Goal: Task Accomplishment & Management: Manage account settings

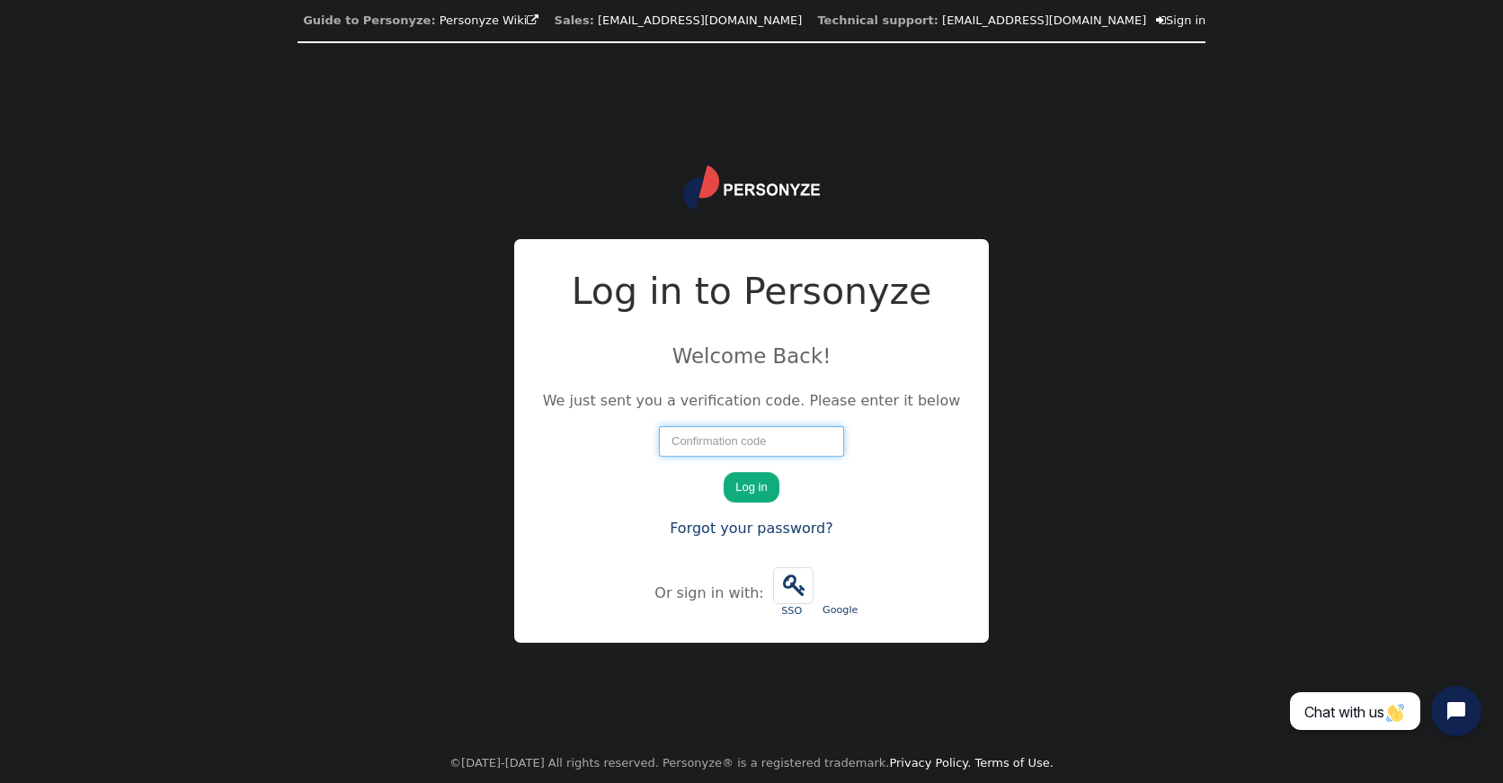
click at [677, 445] on input "number" at bounding box center [751, 441] width 185 height 31
type input "83733"
click at [769, 491] on button "Log in" at bounding box center [751, 487] width 55 height 31
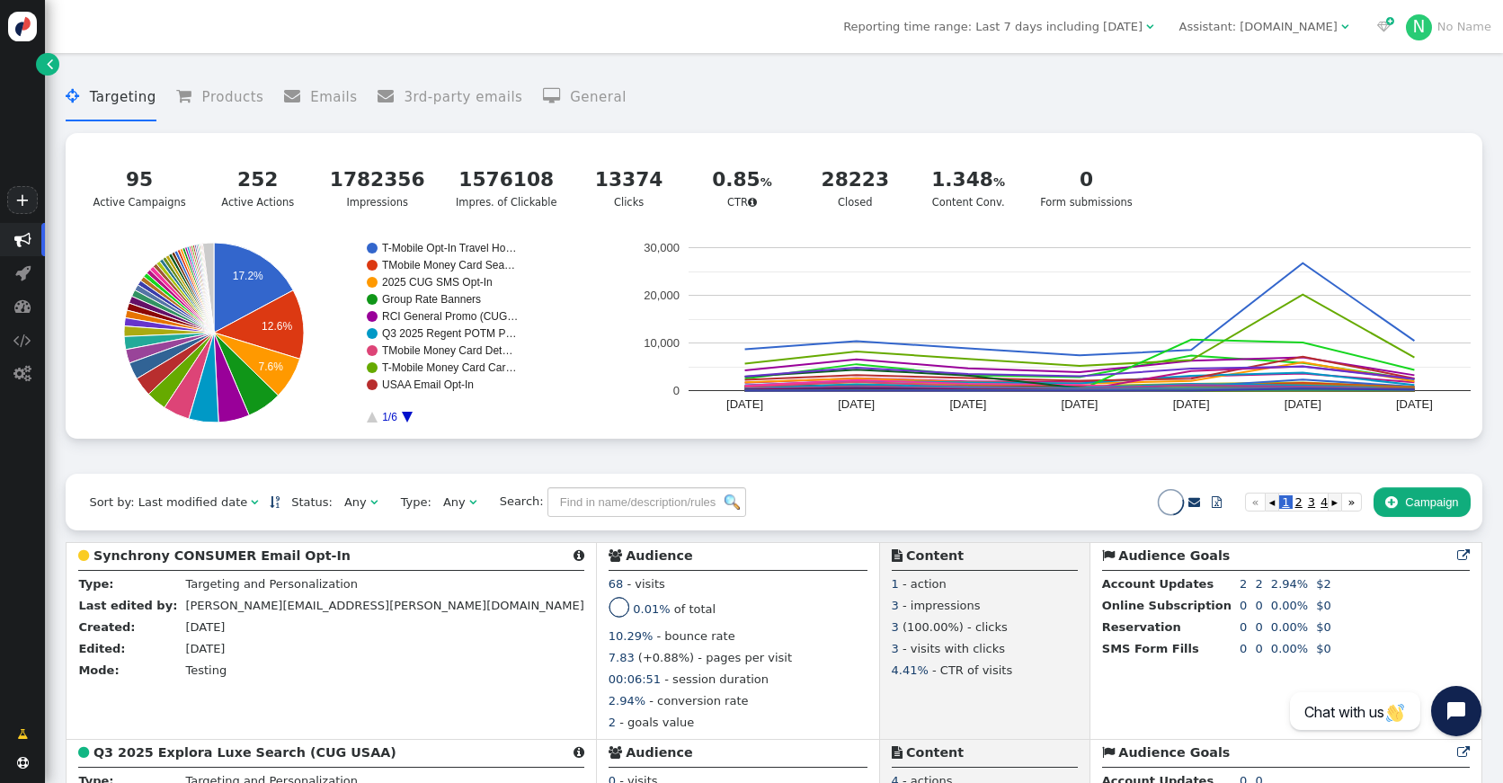
click at [1254, 33] on div "Assistant: mustdotravels.com" at bounding box center [1259, 27] width 158 height 18
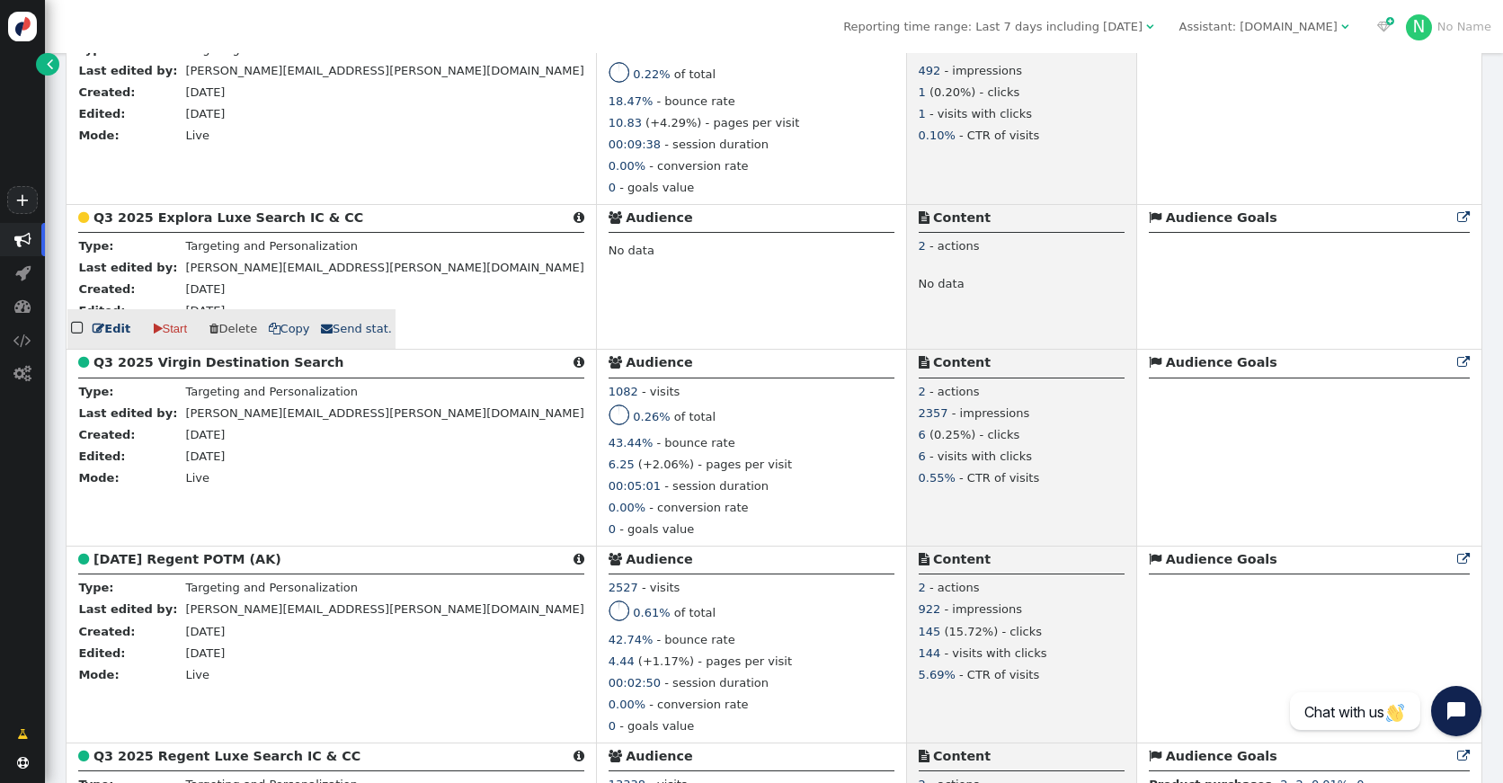
scroll to position [540, 0]
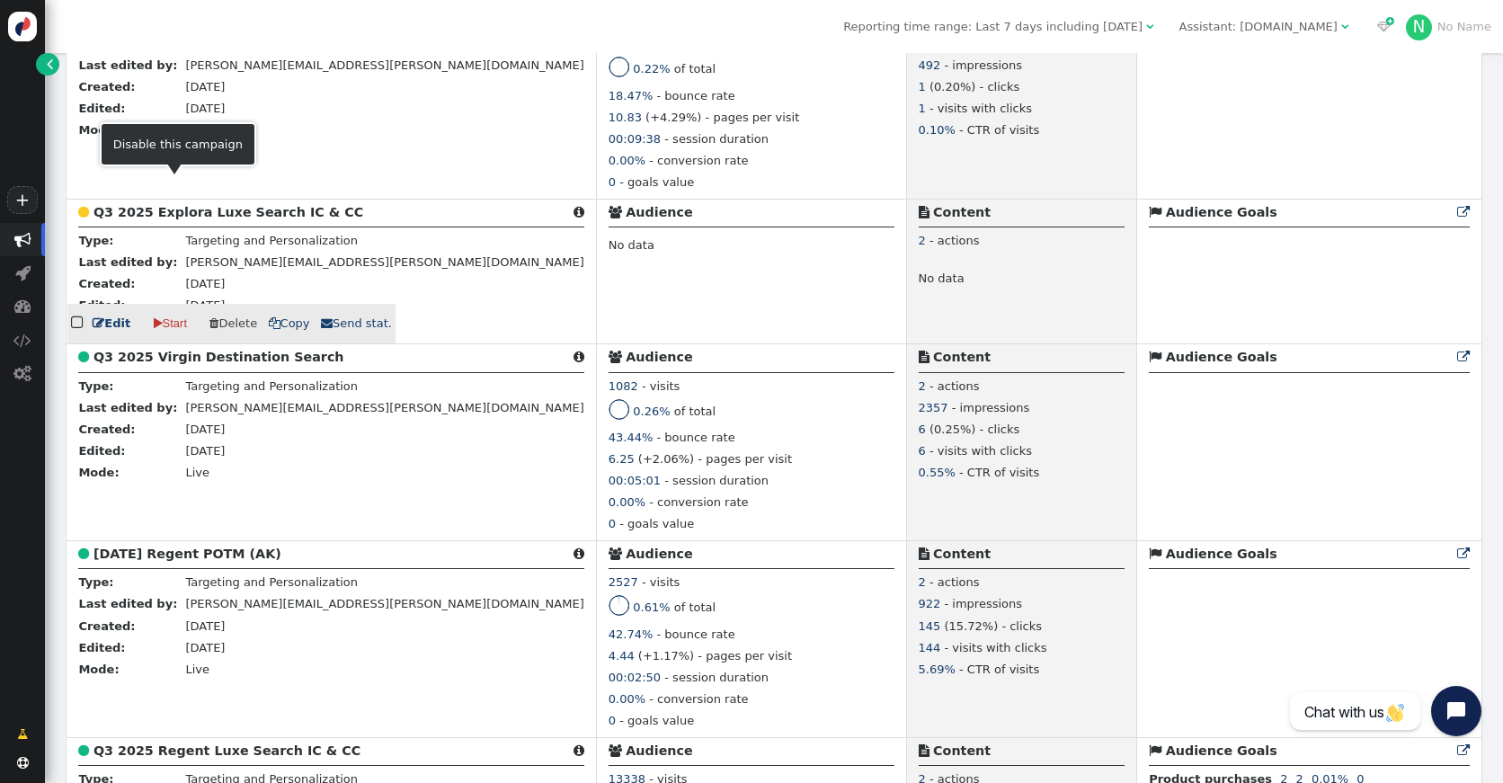
click at [184, 213] on b "Q3 2025 Explora Luxe Search IC & CC" at bounding box center [229, 212] width 270 height 14
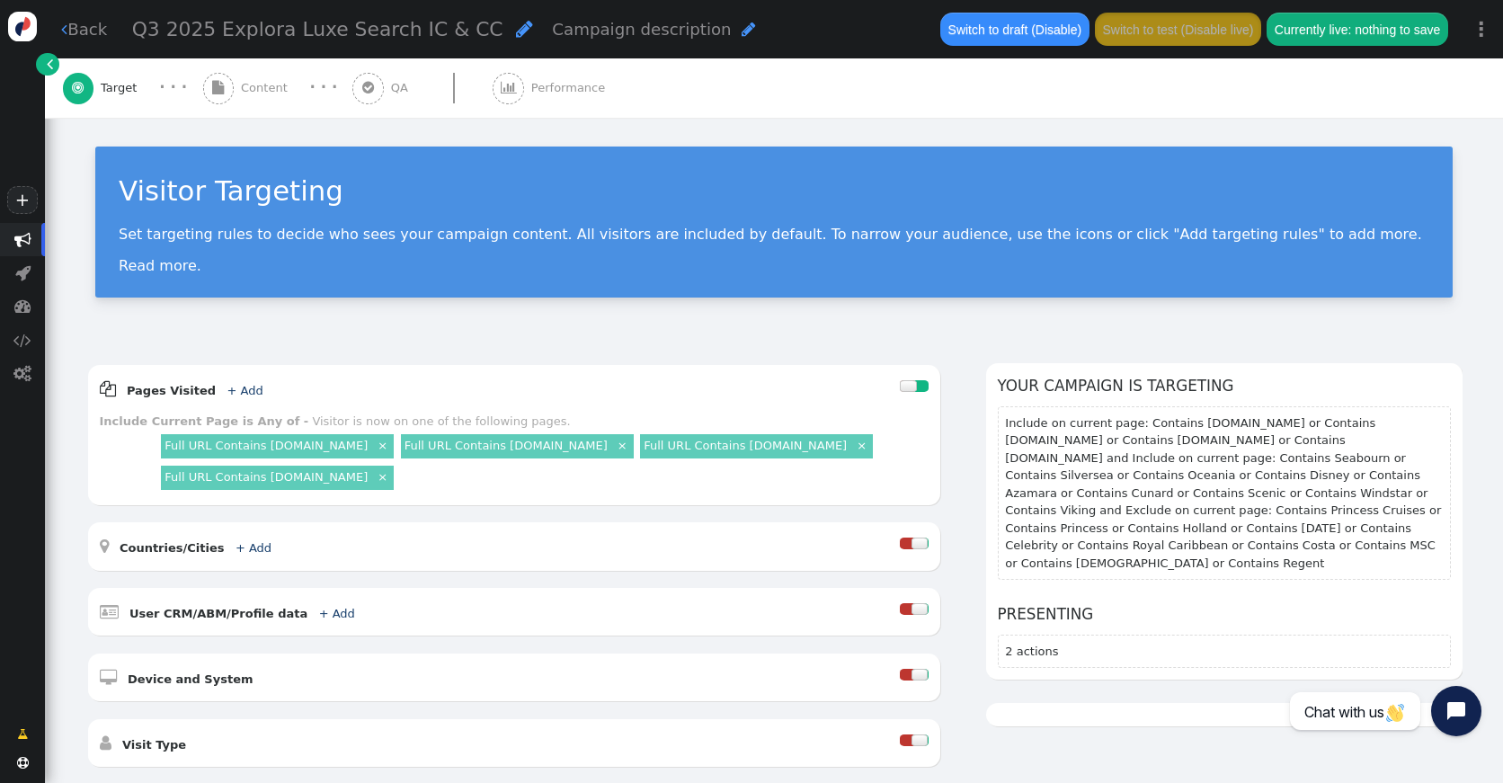
click at [1042, 31] on button "Switch to draft (Disable)" at bounding box center [1015, 29] width 148 height 32
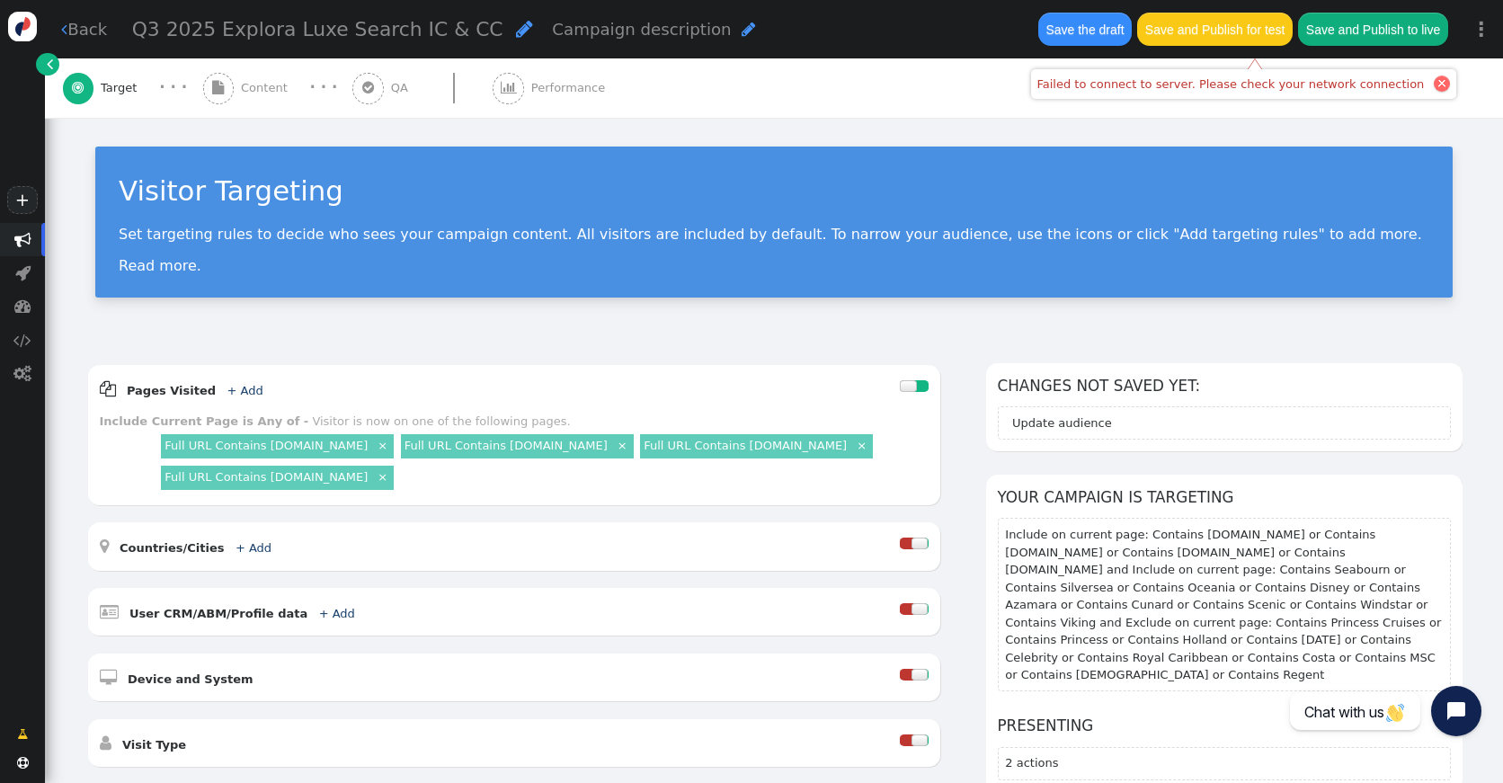
click at [1438, 82] on div at bounding box center [1442, 83] width 9 height 9
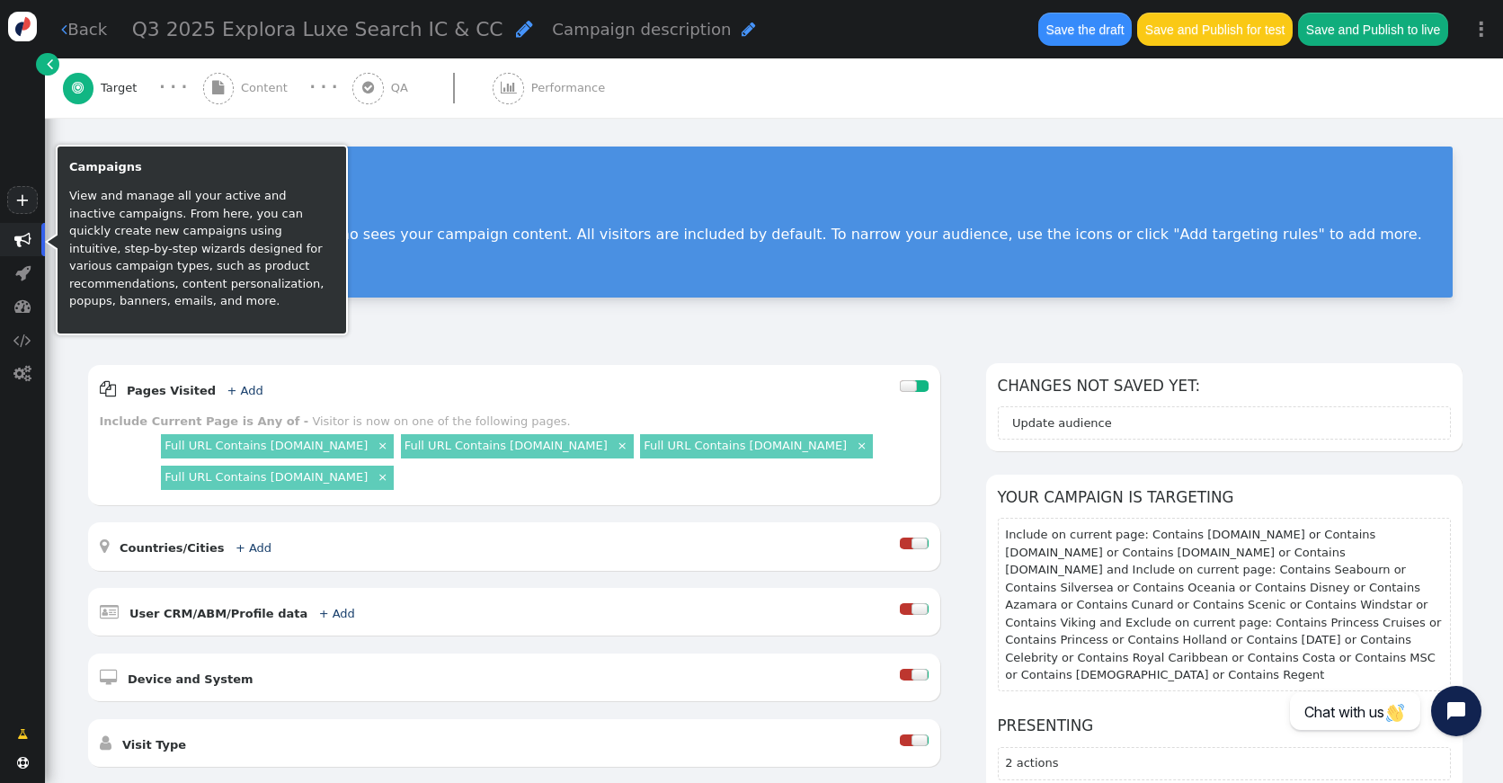
click at [14, 239] on span "" at bounding box center [22, 239] width 17 height 17
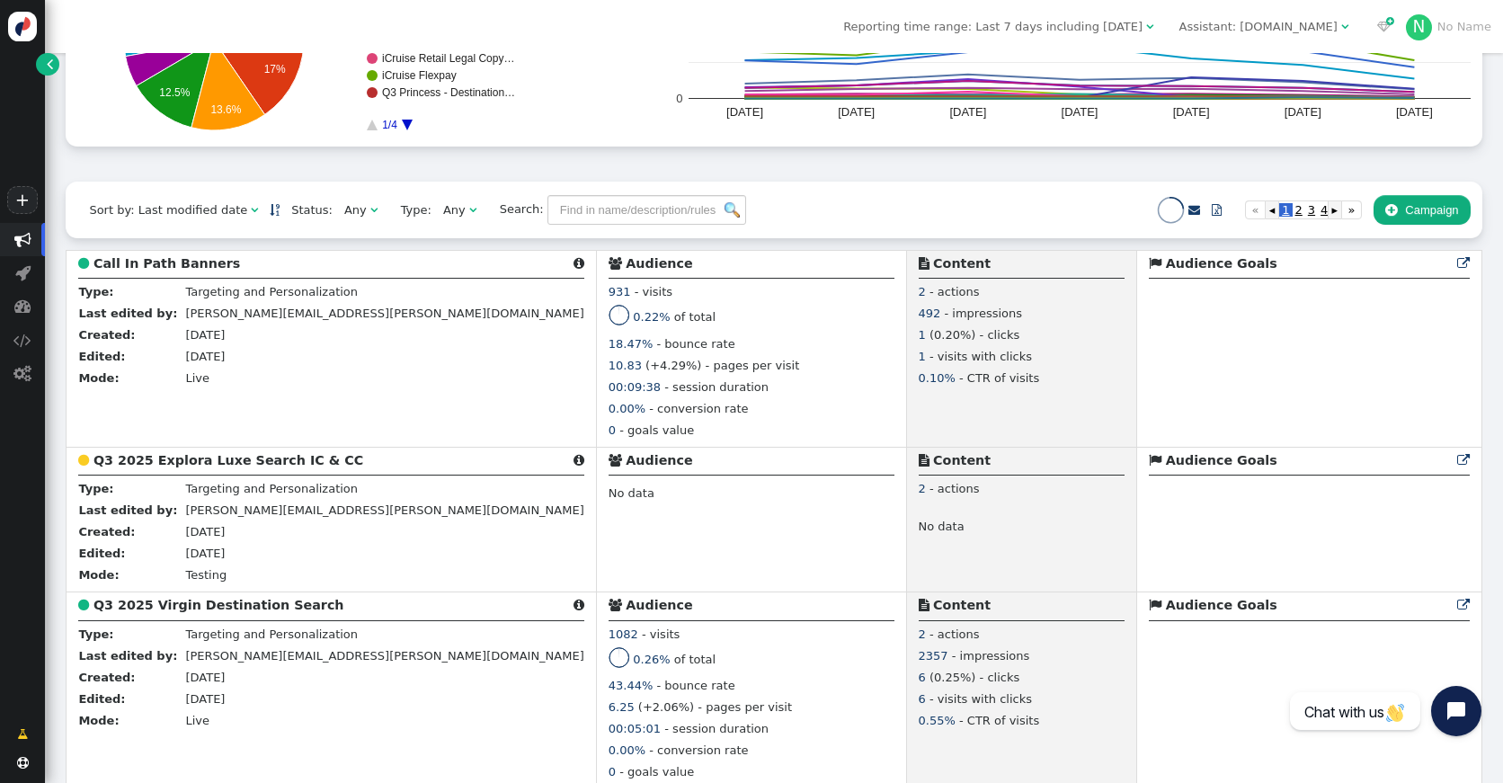
scroll to position [316, 0]
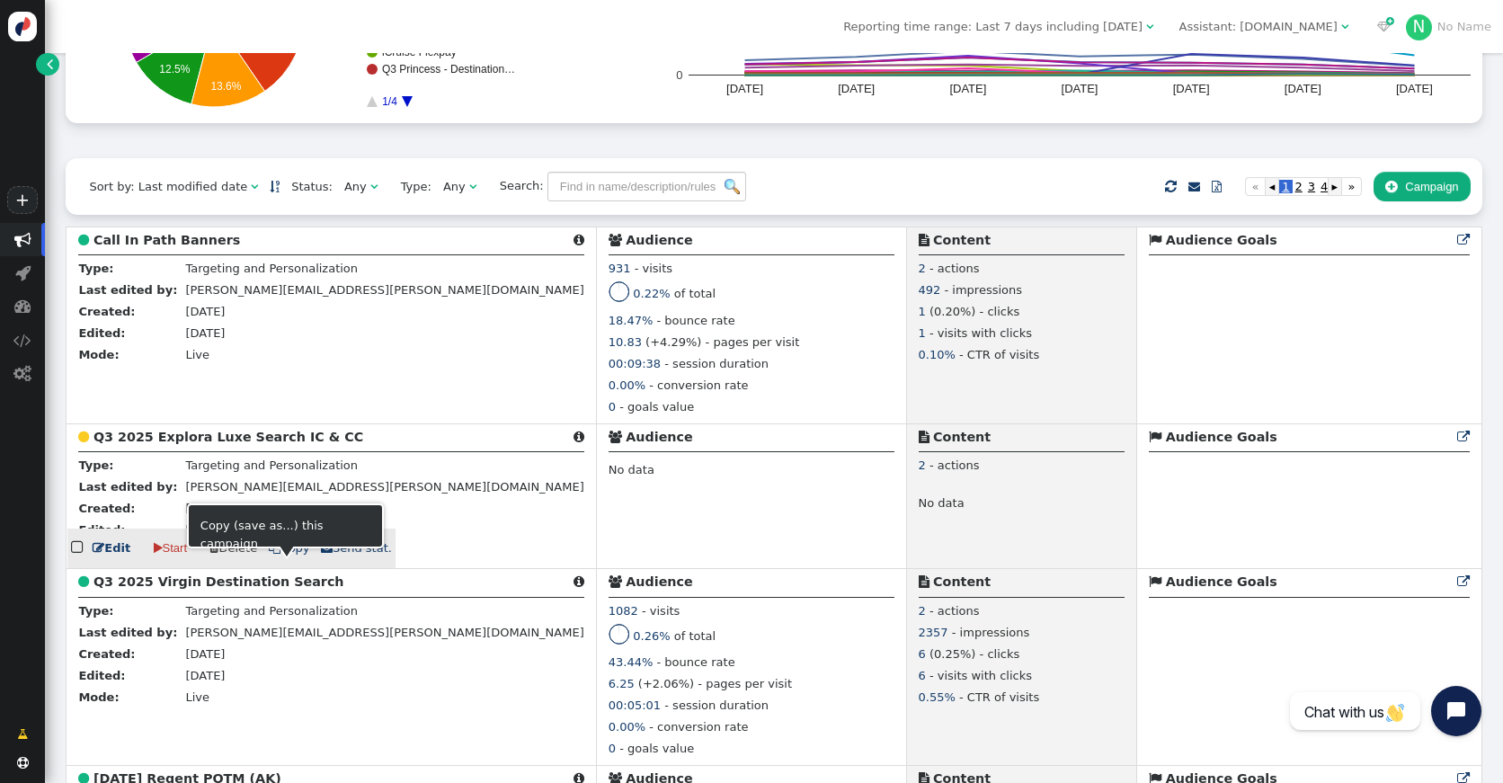
click at [290, 555] on span " Copy" at bounding box center [289, 547] width 41 height 13
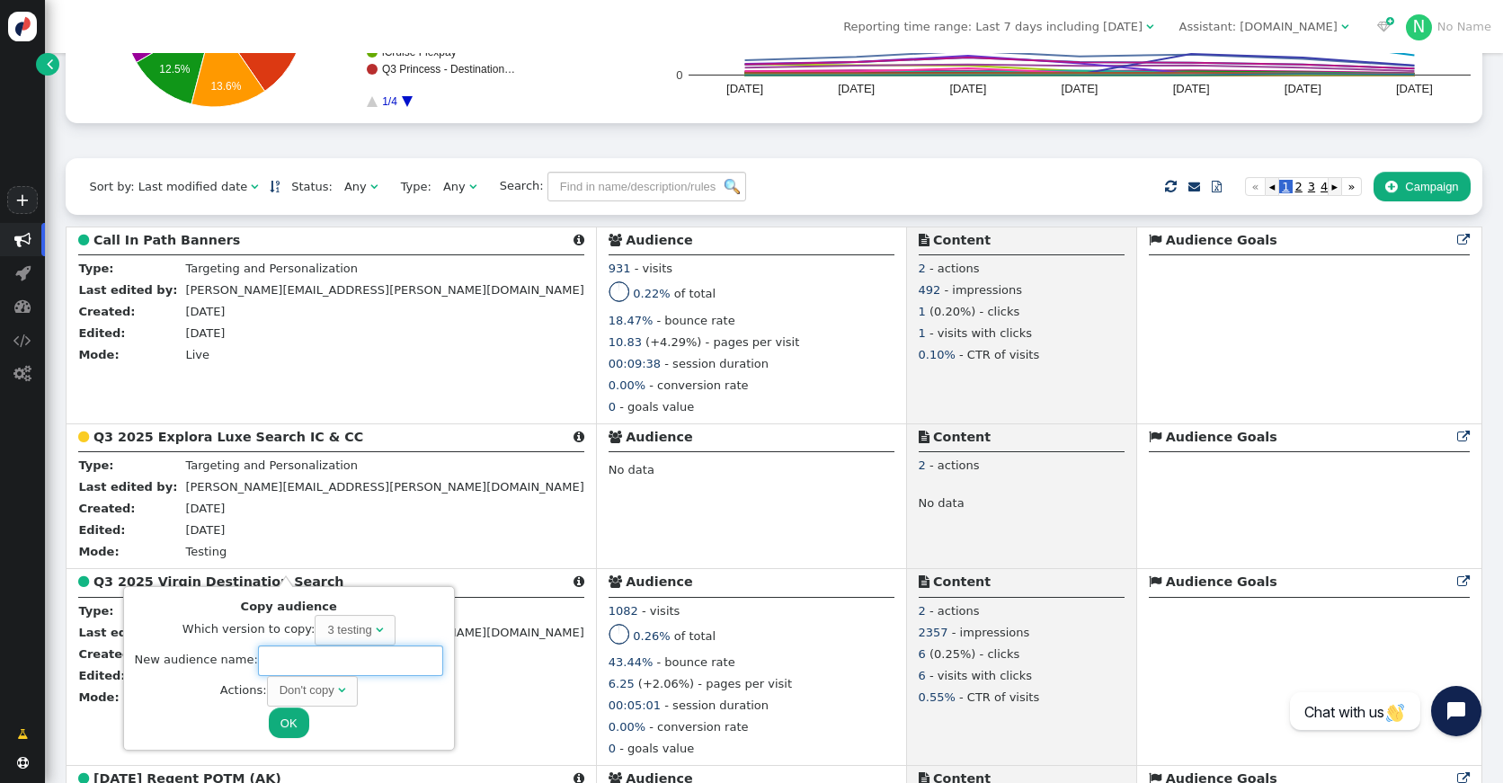
click at [323, 656] on input "text" at bounding box center [350, 661] width 185 height 31
click at [323, 695] on div "Don't copy" at bounding box center [307, 691] width 55 height 18
type input "Q3 2025 Explora Luxe Search IC & CC NEW"
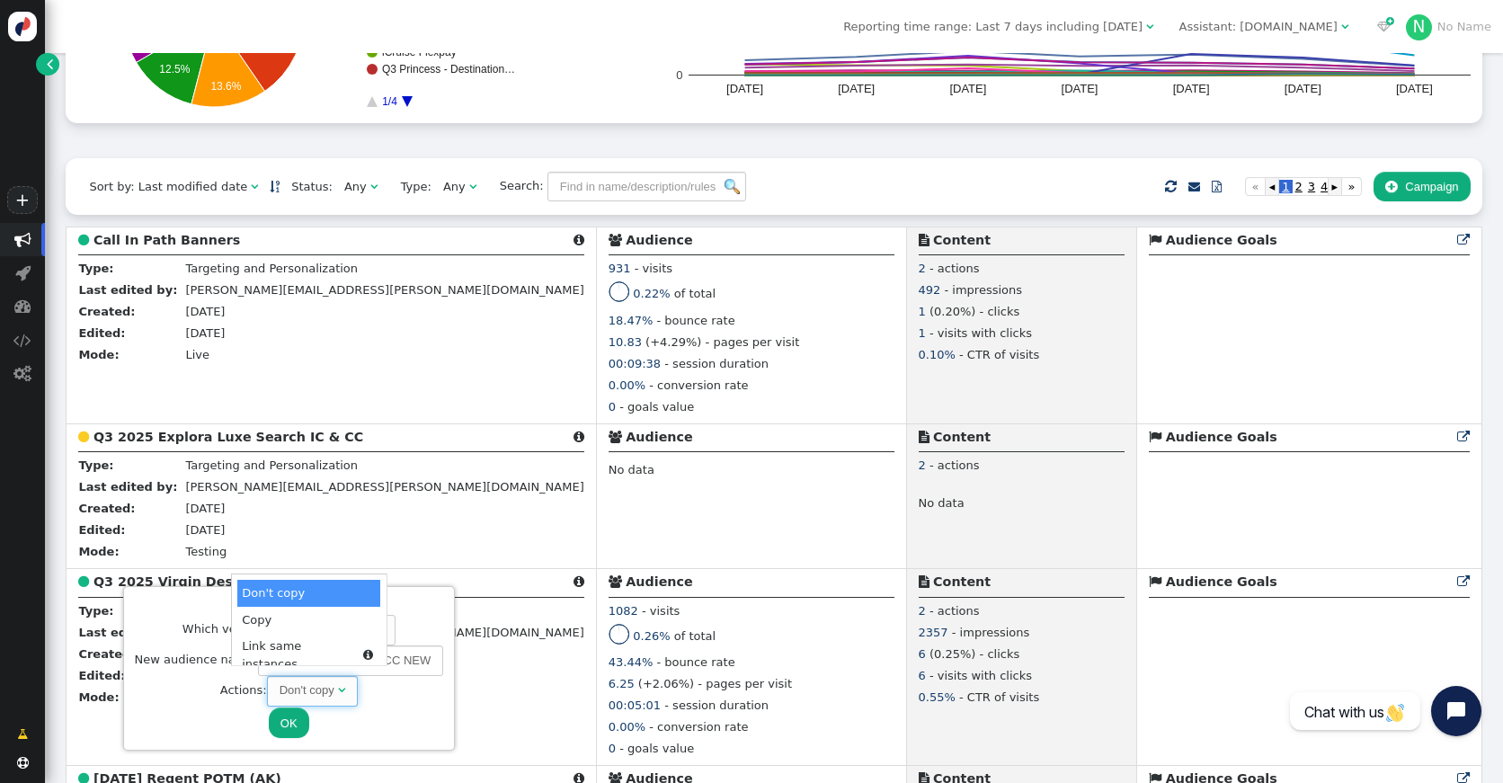
scroll to position [0, 0]
click at [299, 687] on div "Copy" at bounding box center [306, 691] width 27 height 18
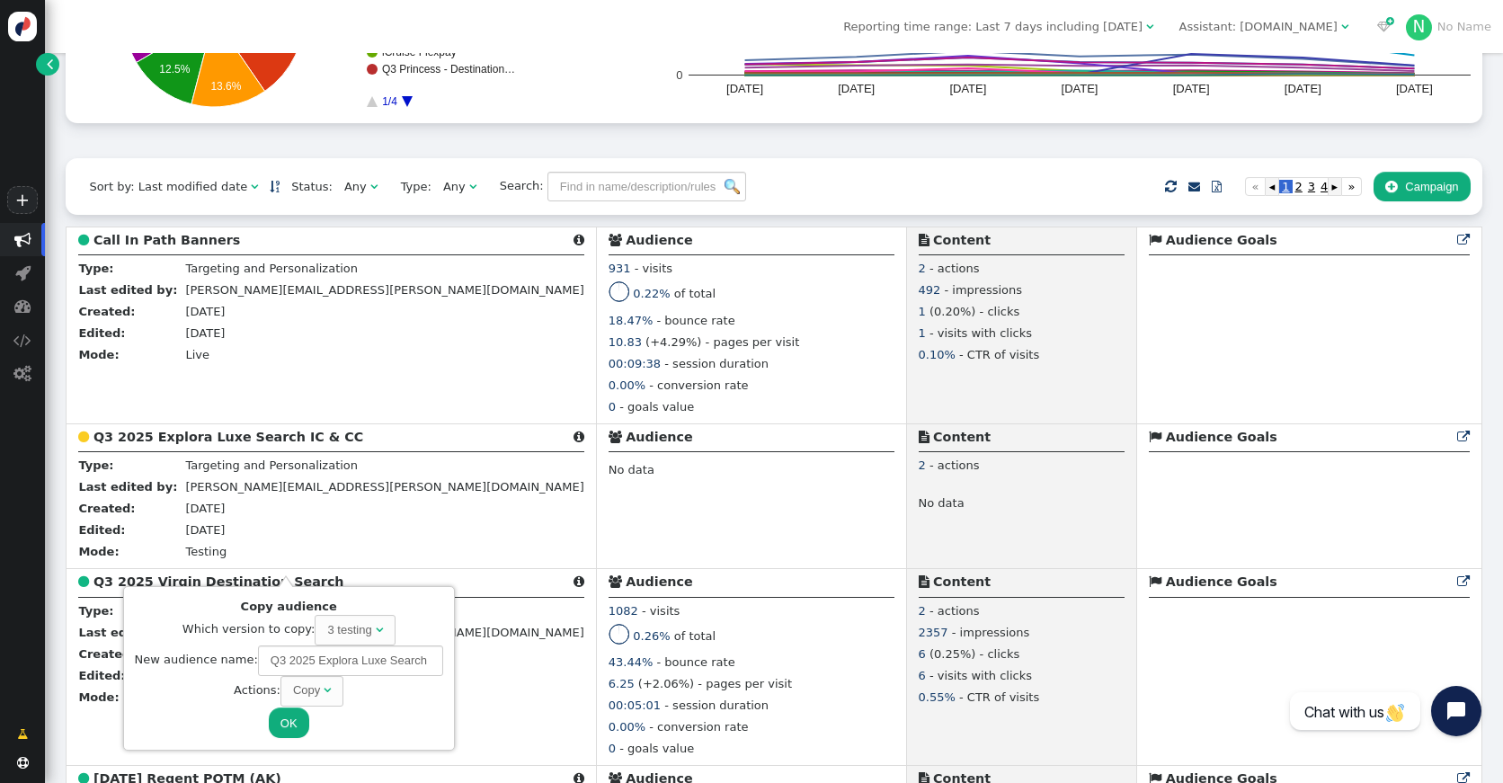
click at [290, 714] on button "OK" at bounding box center [289, 723] width 40 height 31
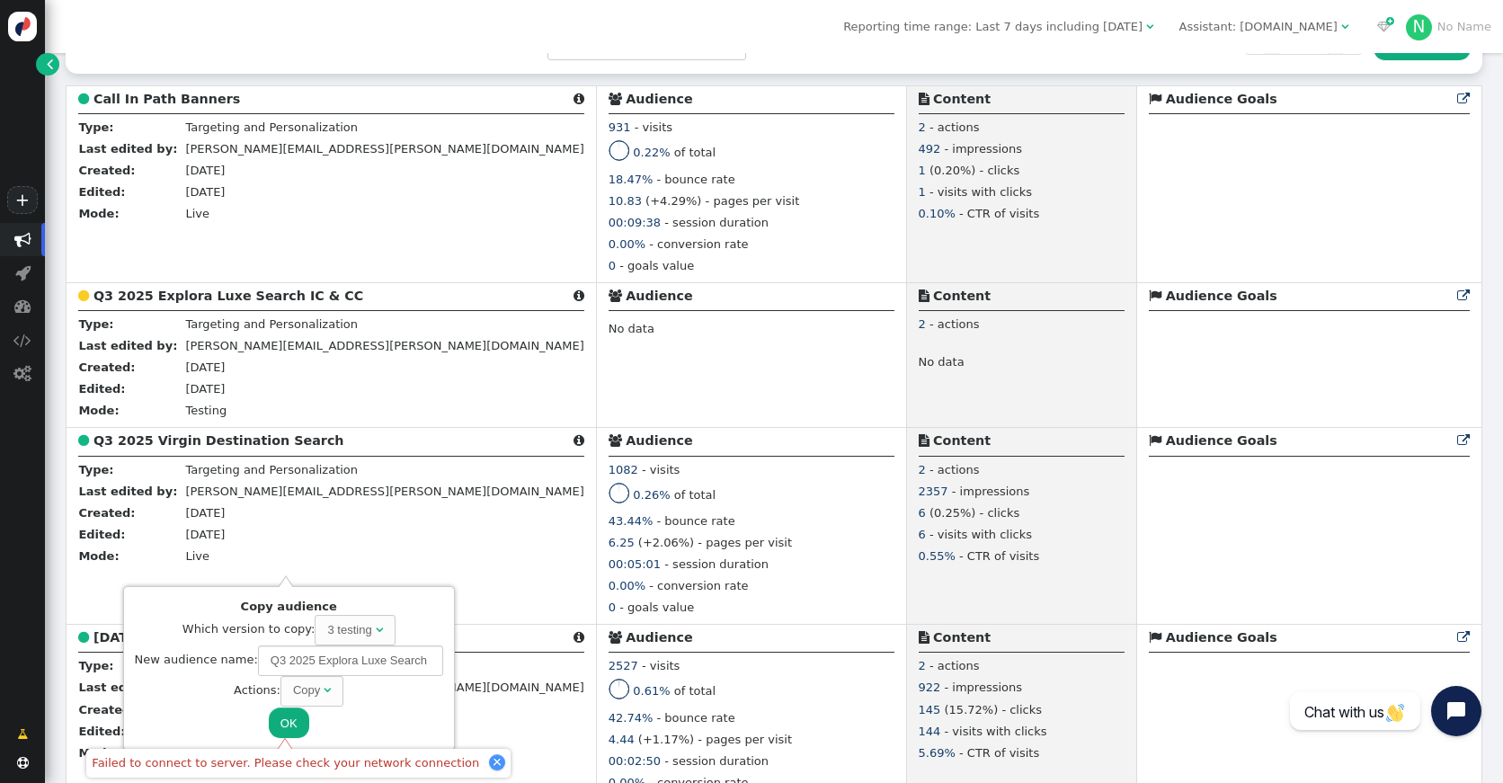
scroll to position [455, 0]
click at [291, 722] on button "OK" at bounding box center [289, 723] width 40 height 31
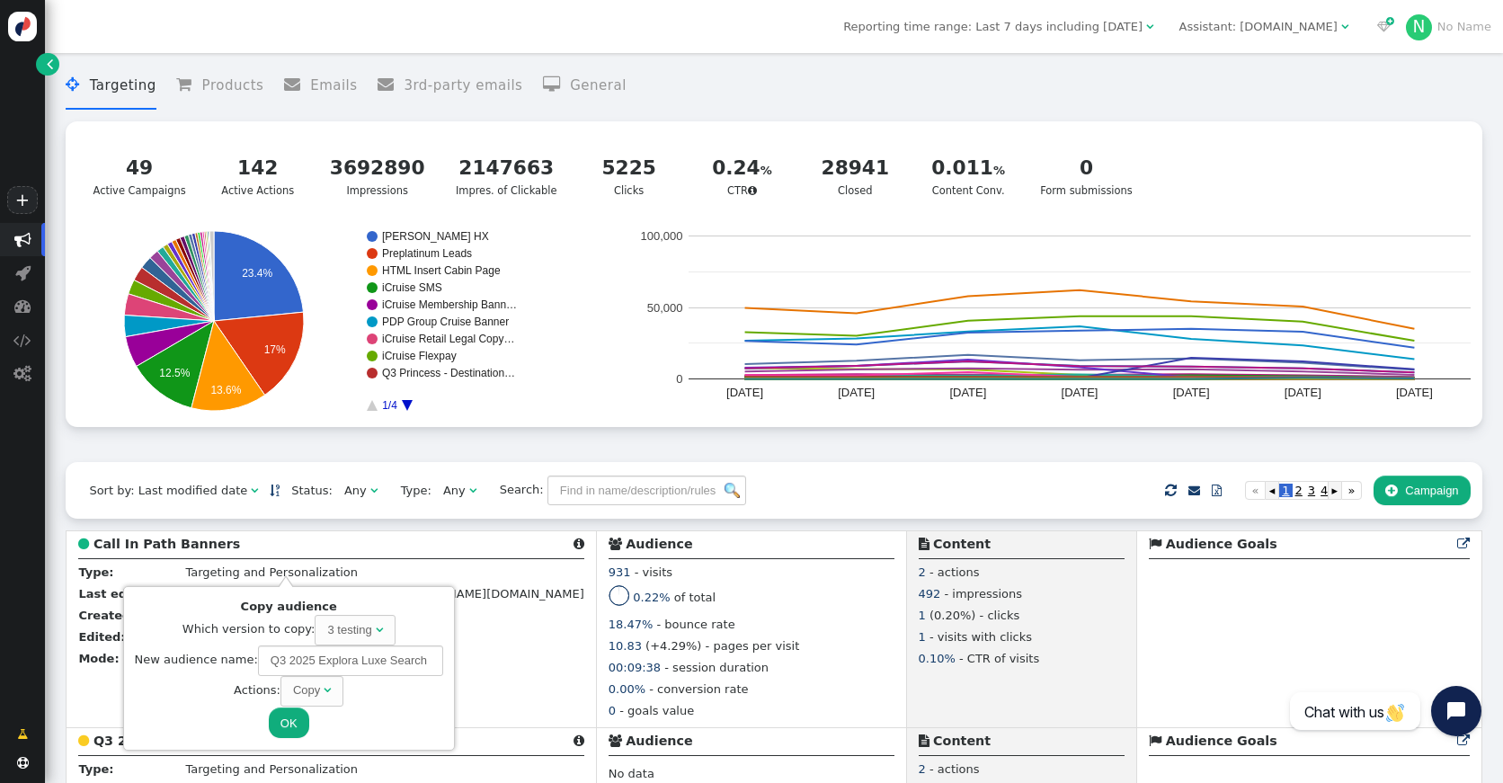
scroll to position [11, 0]
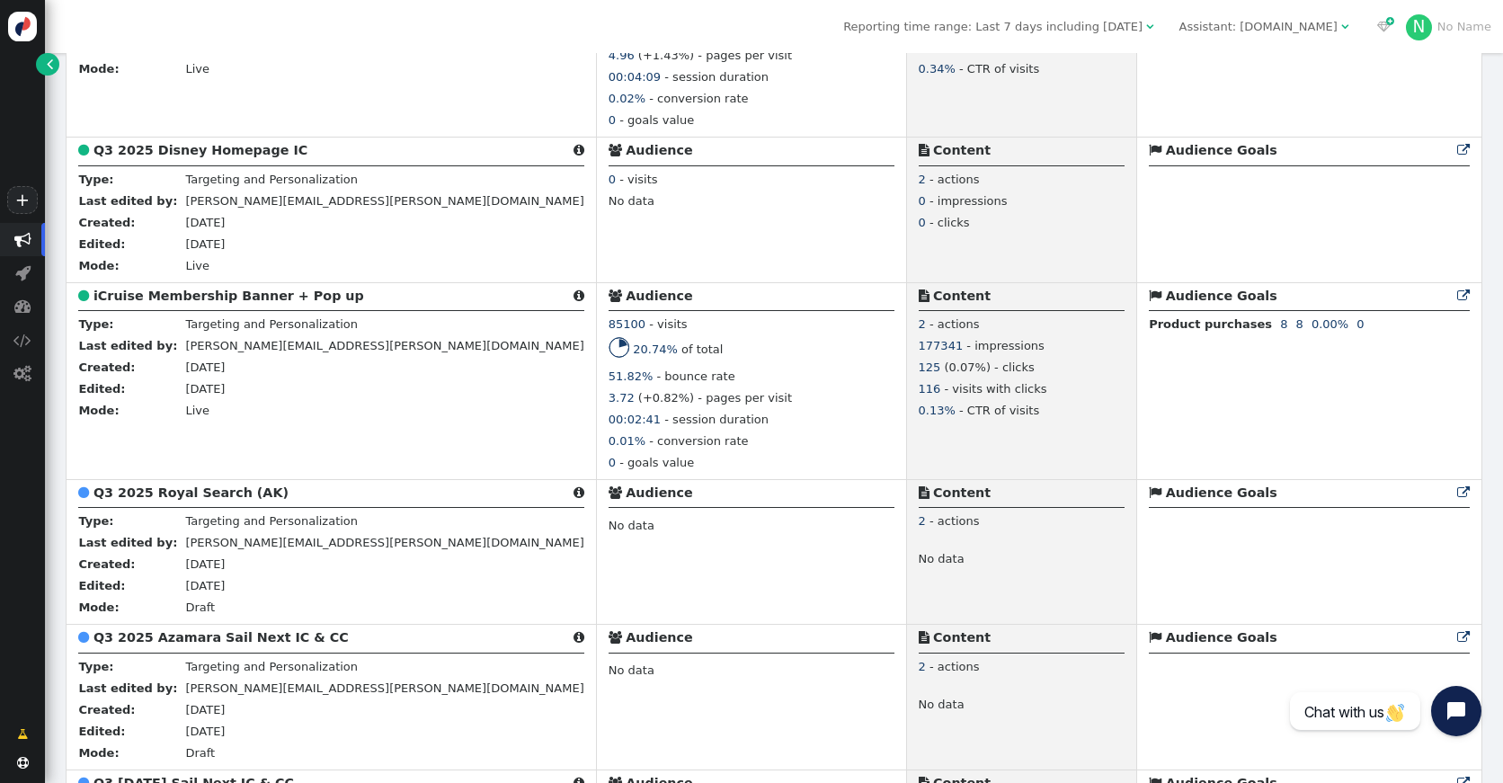
scroll to position [3395, 0]
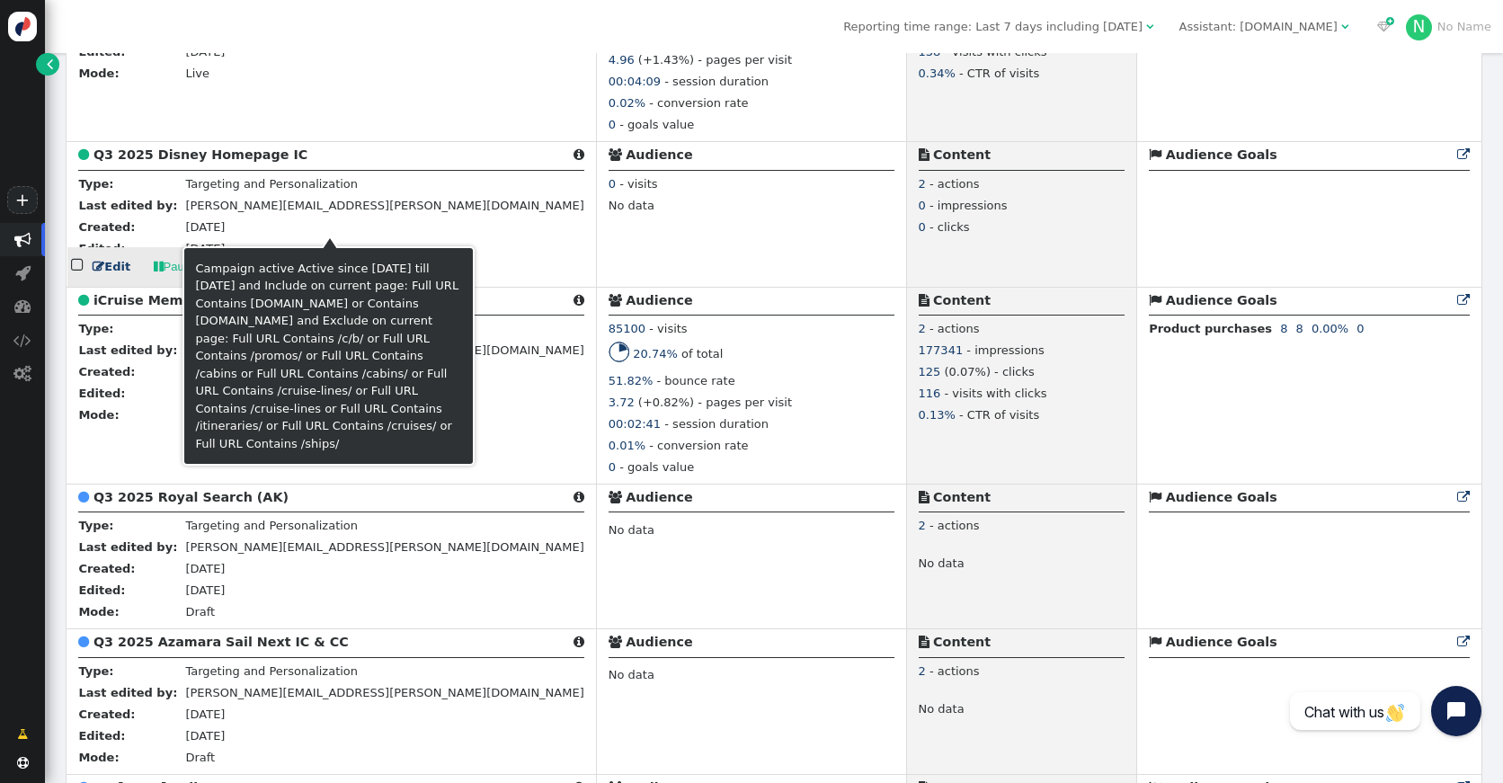
click at [176, 162] on b "Q3 2025 Disney Homepage IC" at bounding box center [201, 154] width 214 height 14
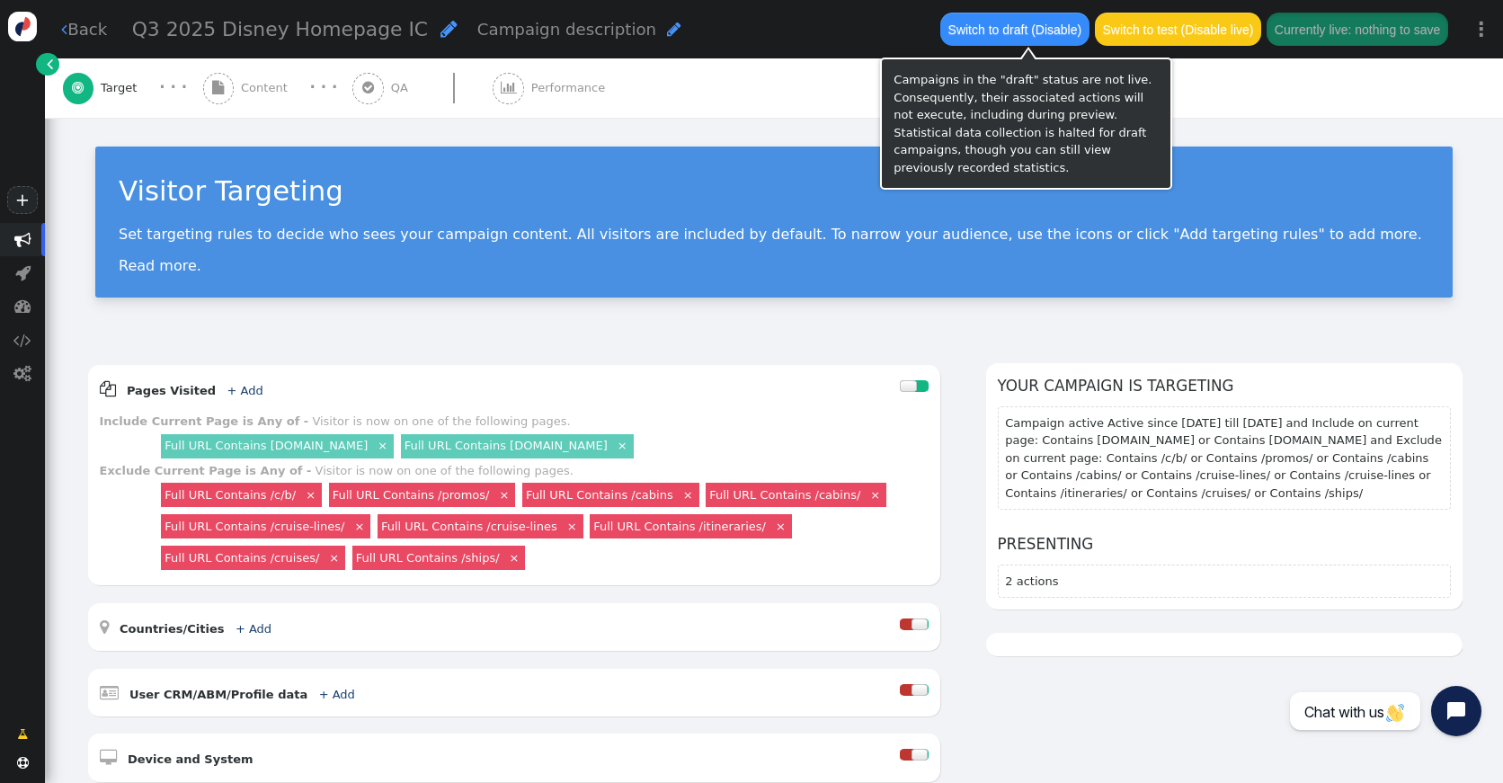
click at [1034, 26] on button "Switch to draft (Disable)" at bounding box center [1015, 29] width 148 height 32
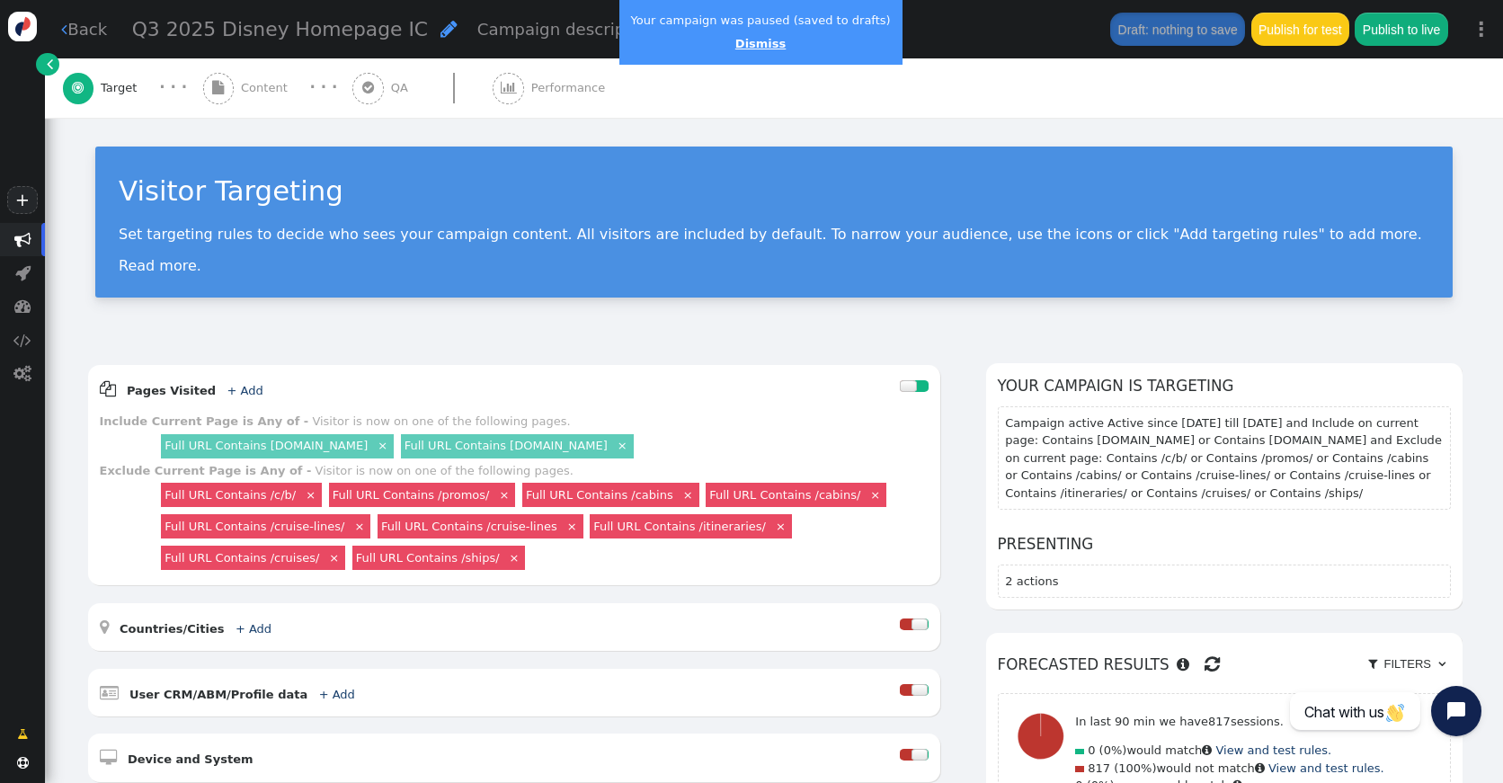
click at [751, 42] on link "Dismiss" at bounding box center [761, 43] width 50 height 13
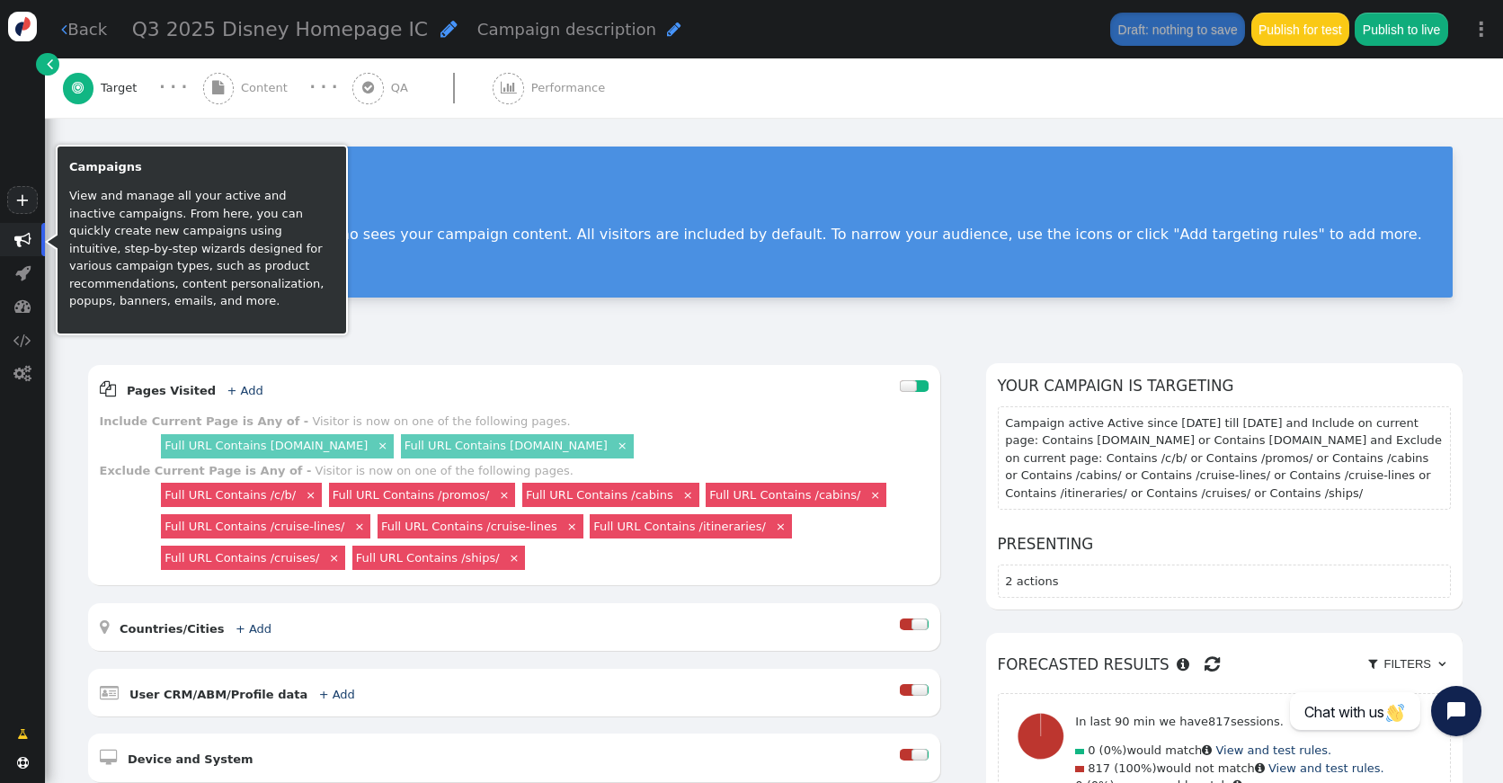
click at [27, 243] on span "" at bounding box center [22, 239] width 17 height 17
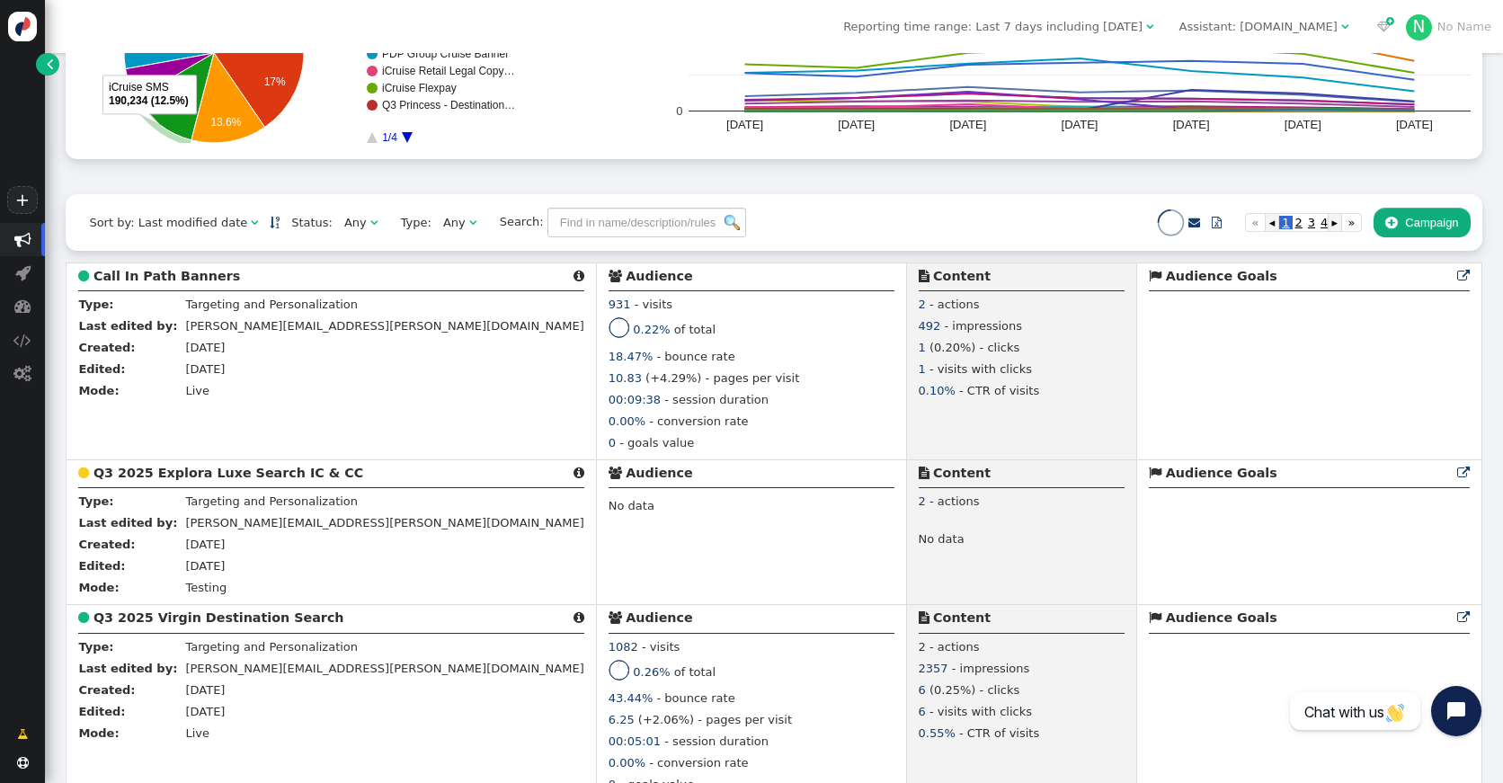
scroll to position [326, 0]
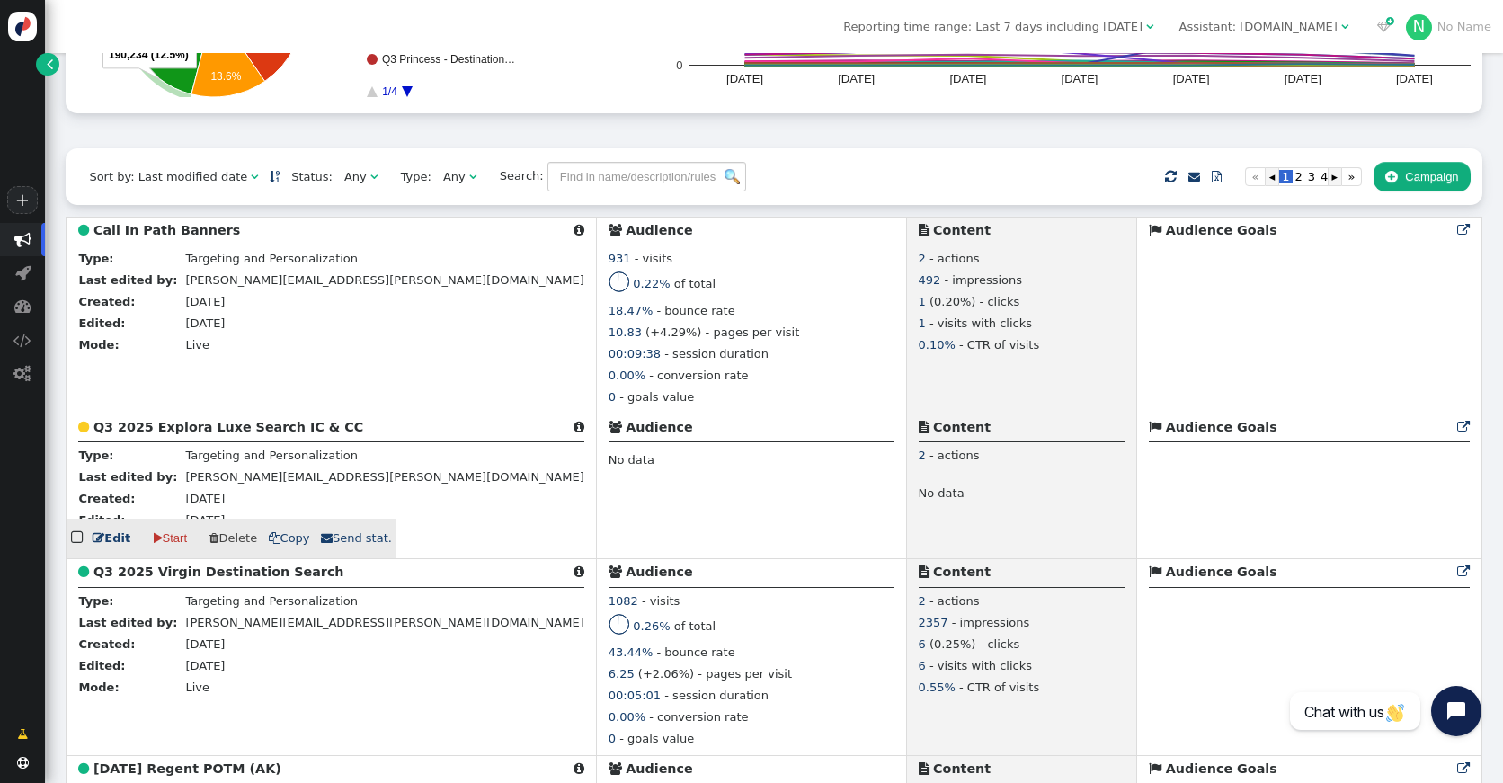
click at [293, 545] on span " Copy" at bounding box center [289, 537] width 41 height 13
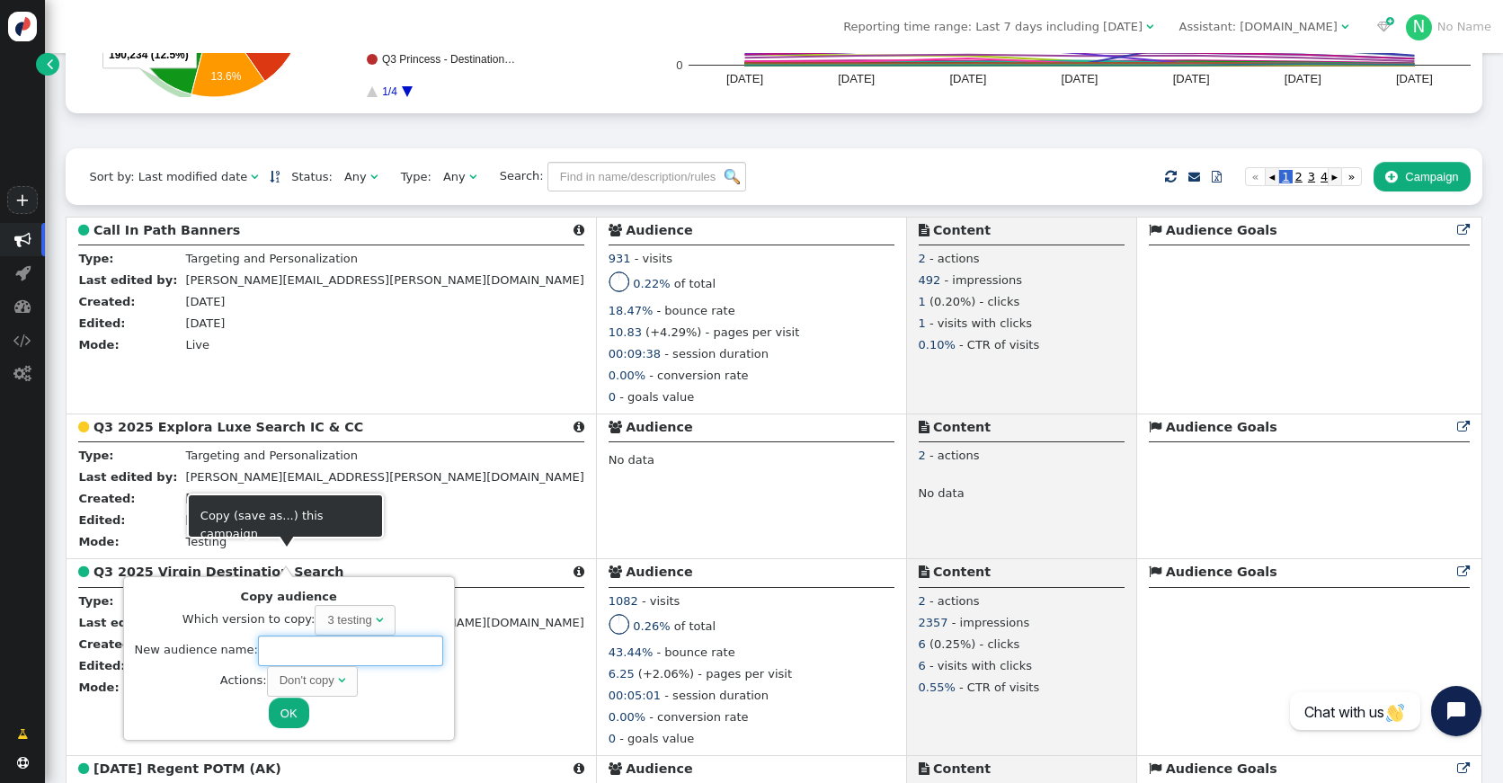
click at [292, 653] on input "text" at bounding box center [350, 651] width 185 height 31
type input "e"
click at [308, 674] on div "Don't copy" at bounding box center [307, 681] width 55 height 18
type input "Q3 2025 Explora Luxe Search IC & CC NEW"
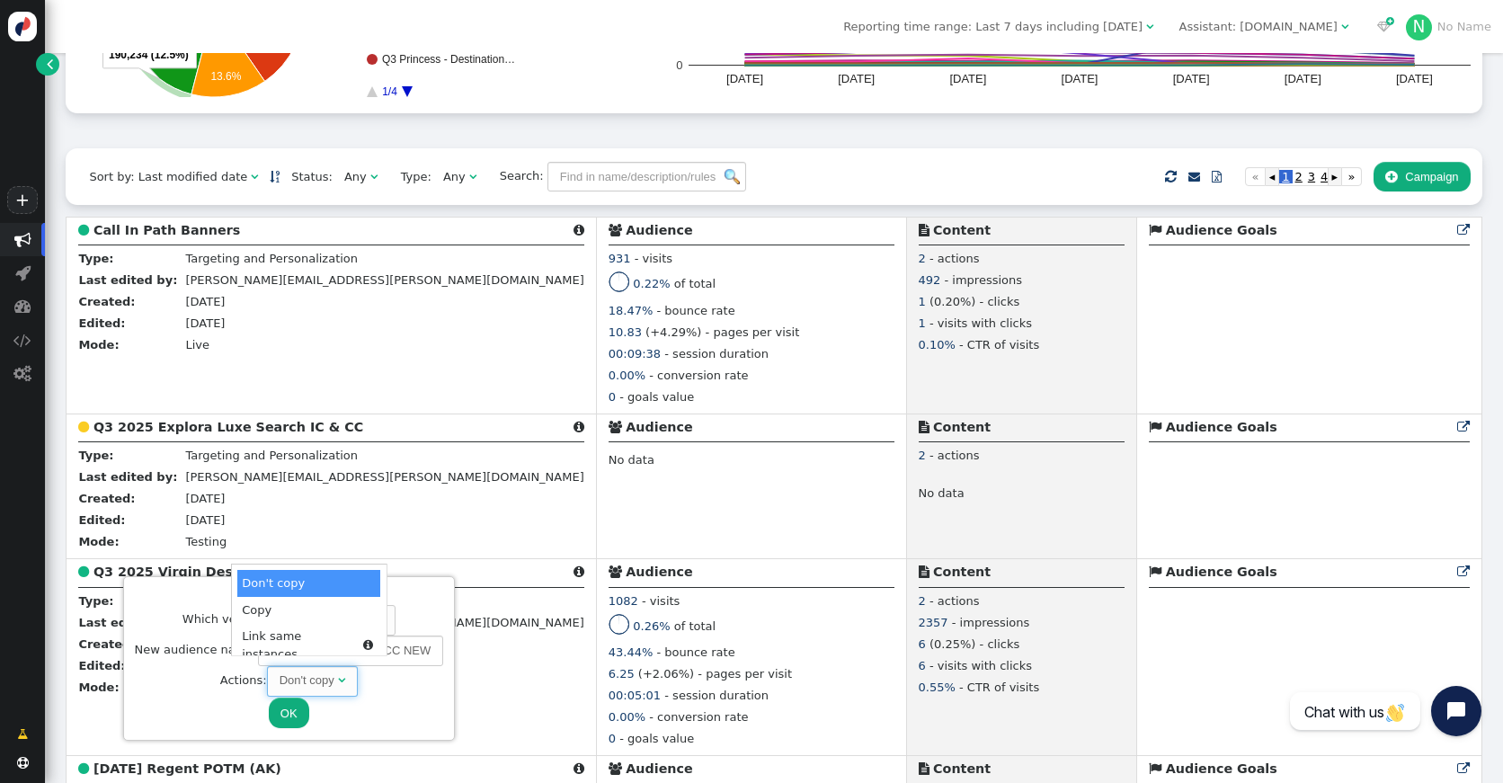
scroll to position [0, 0]
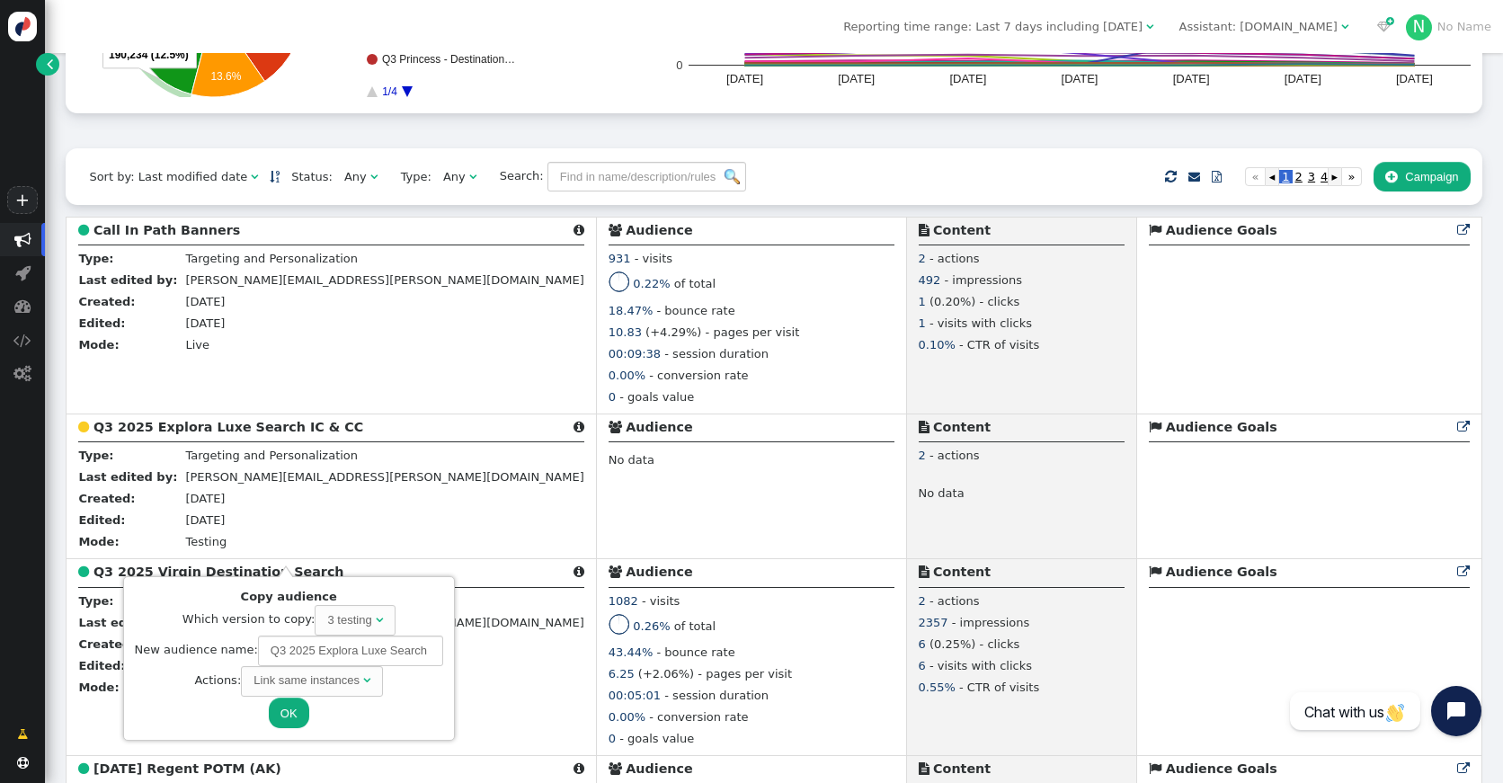
click at [298, 698] on button "OK" at bounding box center [289, 713] width 40 height 31
click at [290, 715] on button "OK" at bounding box center [289, 713] width 40 height 31
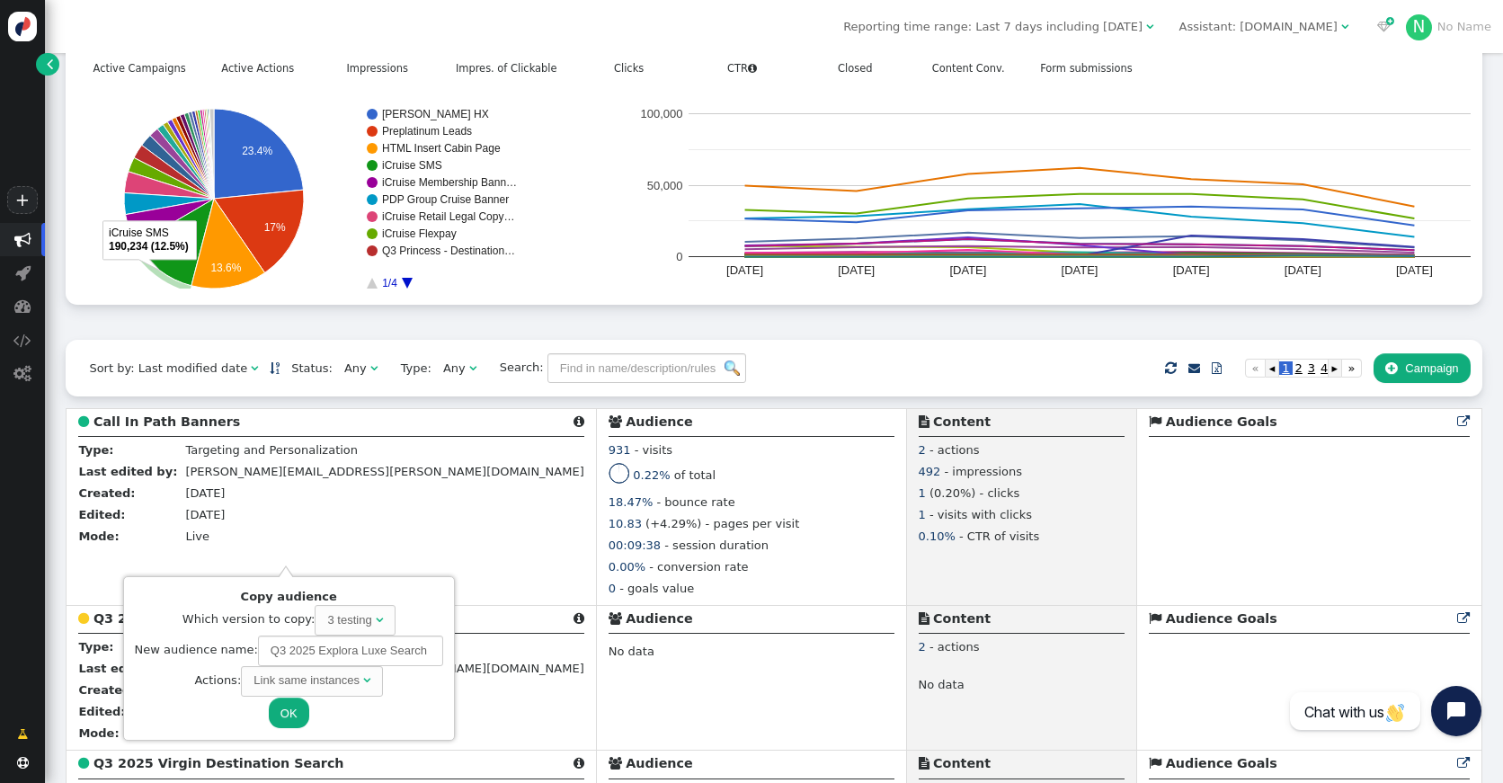
scroll to position [131, 0]
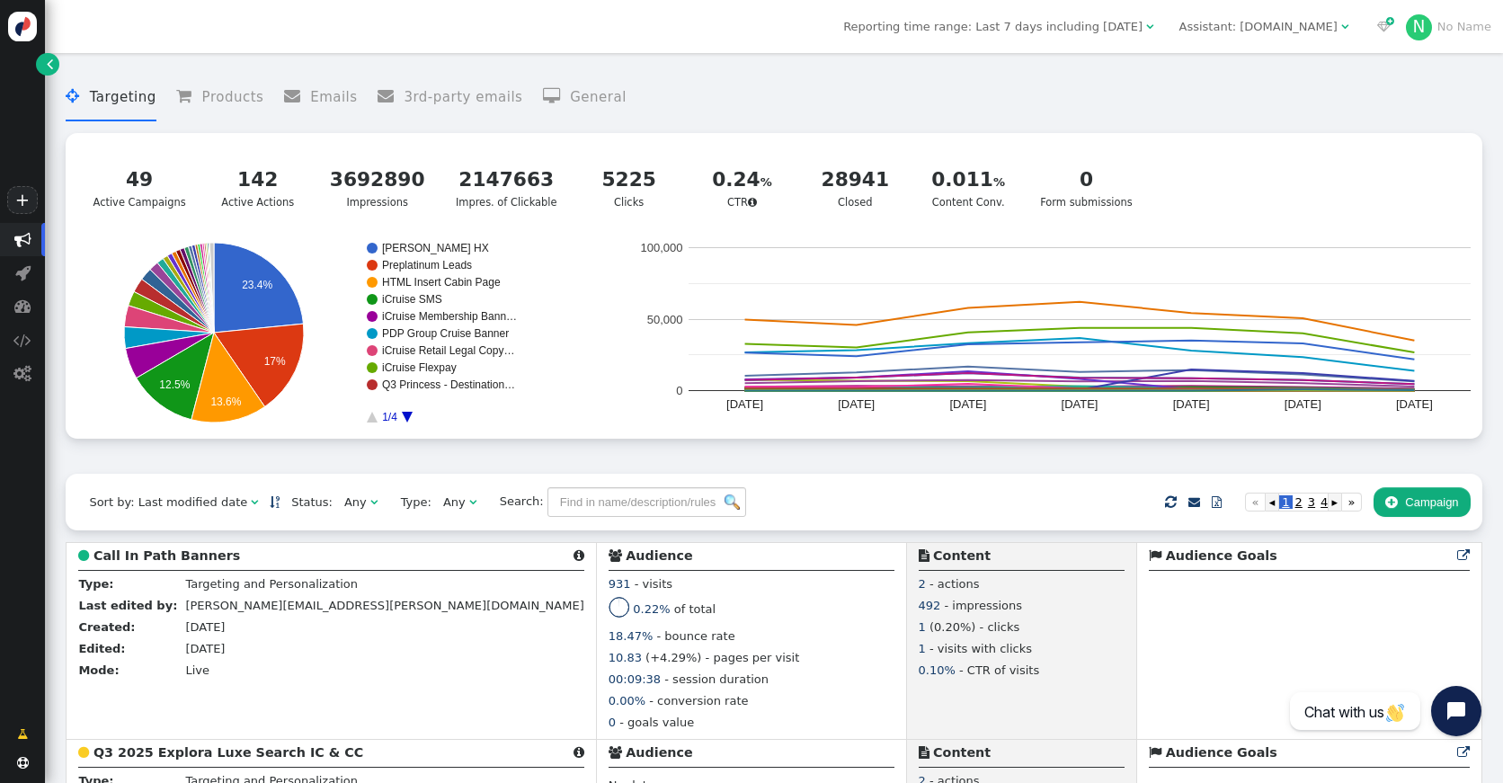
click at [1289, 24] on div "Assistant: icruise.com" at bounding box center [1259, 27] width 158 height 18
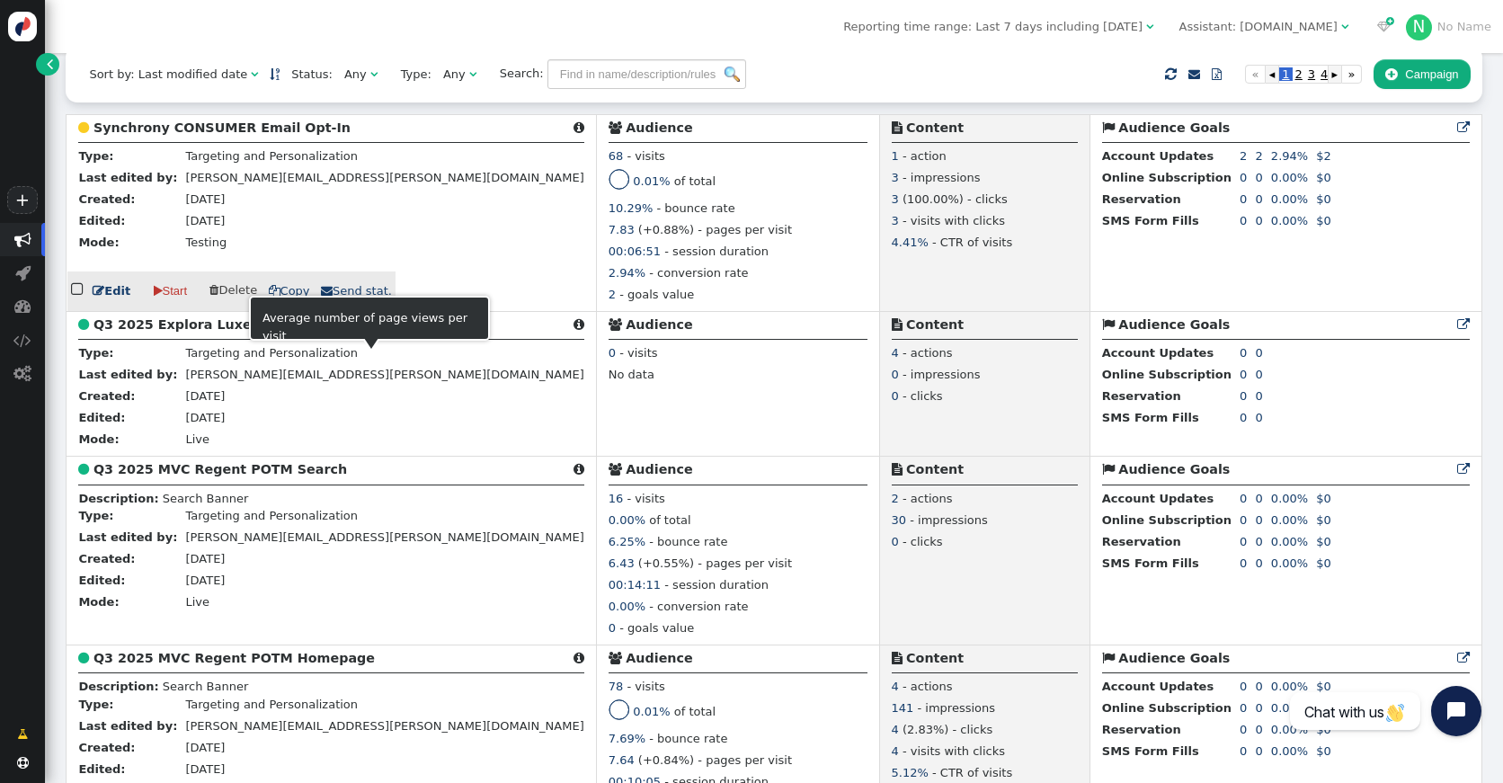
scroll to position [435, 0]
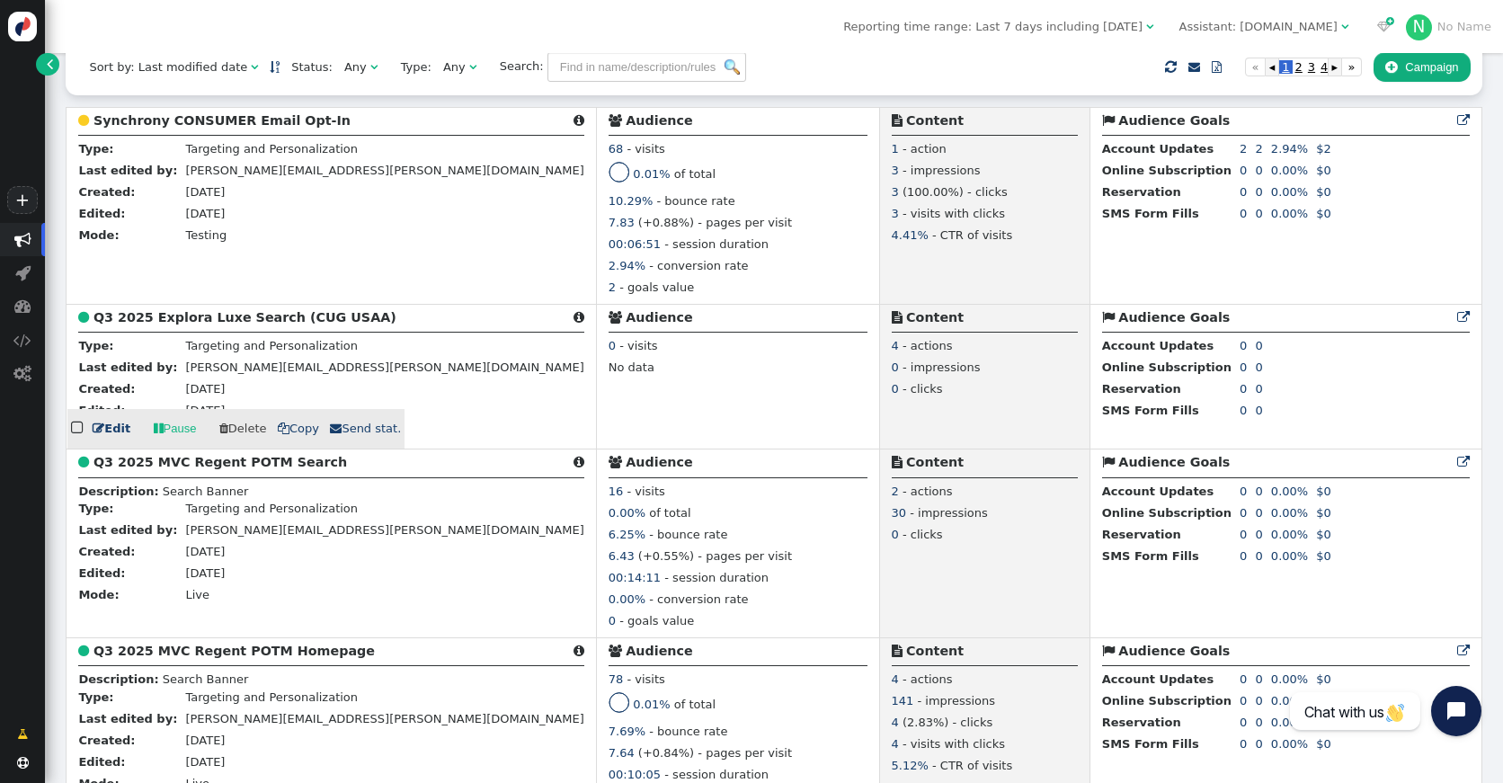
click at [138, 325] on b "Q3 2025 Explora Luxe Search (CUG USAA)" at bounding box center [245, 317] width 303 height 14
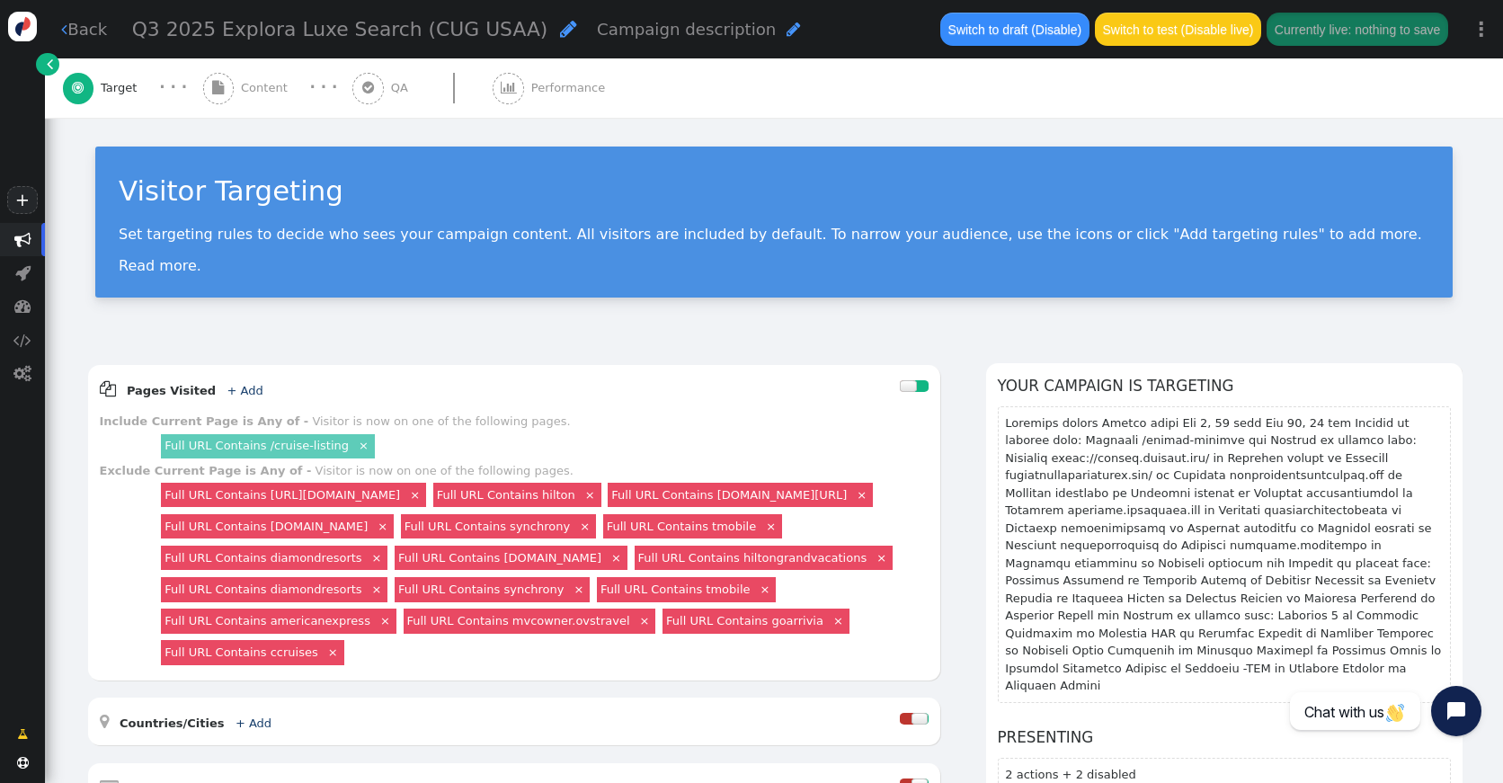
click at [531, 90] on span "Performance" at bounding box center [571, 88] width 81 height 18
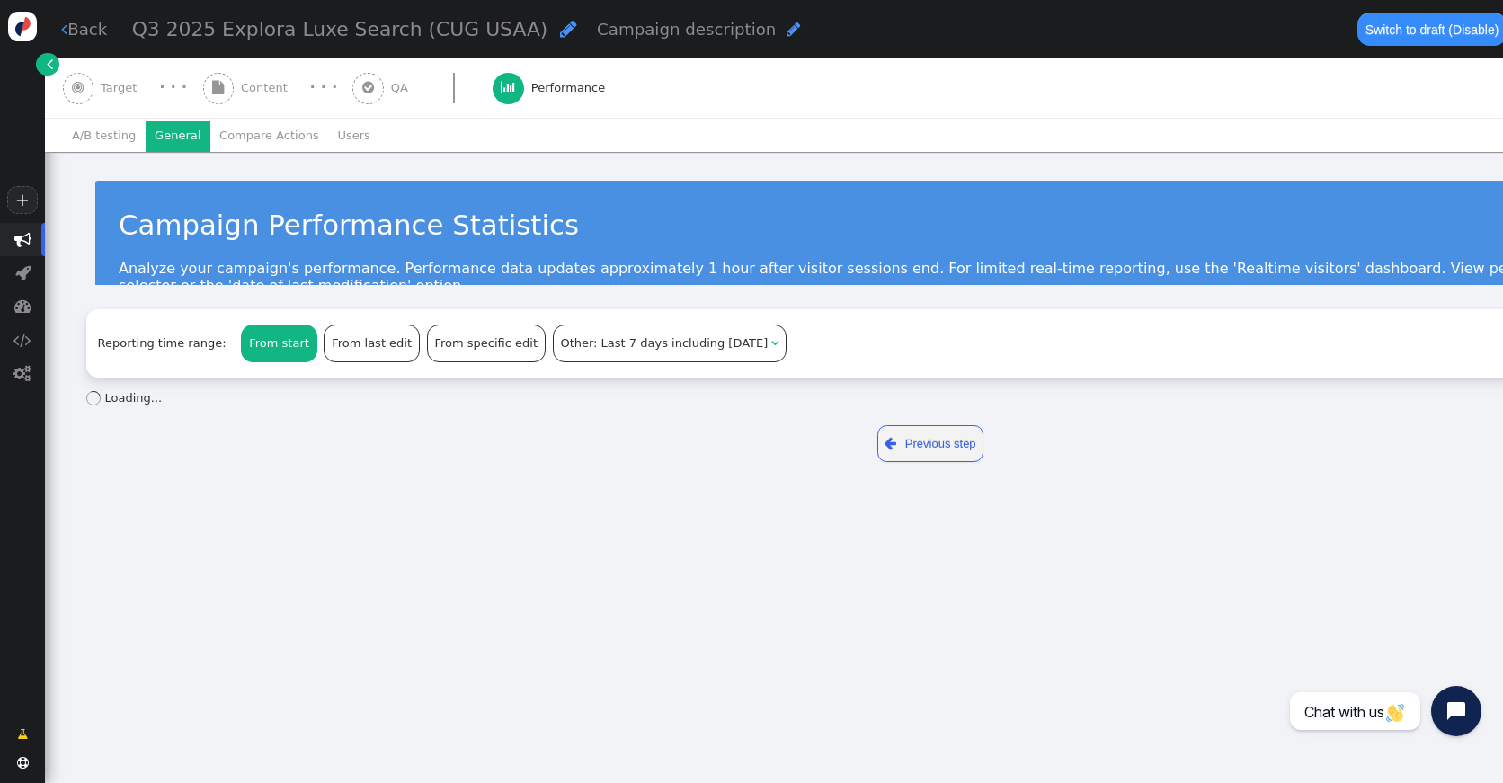
drag, startPoint x: 154, startPoint y: 136, endPoint x: 178, endPoint y: 137, distance: 24.3
click at [154, 136] on li "General" at bounding box center [178, 136] width 65 height 31
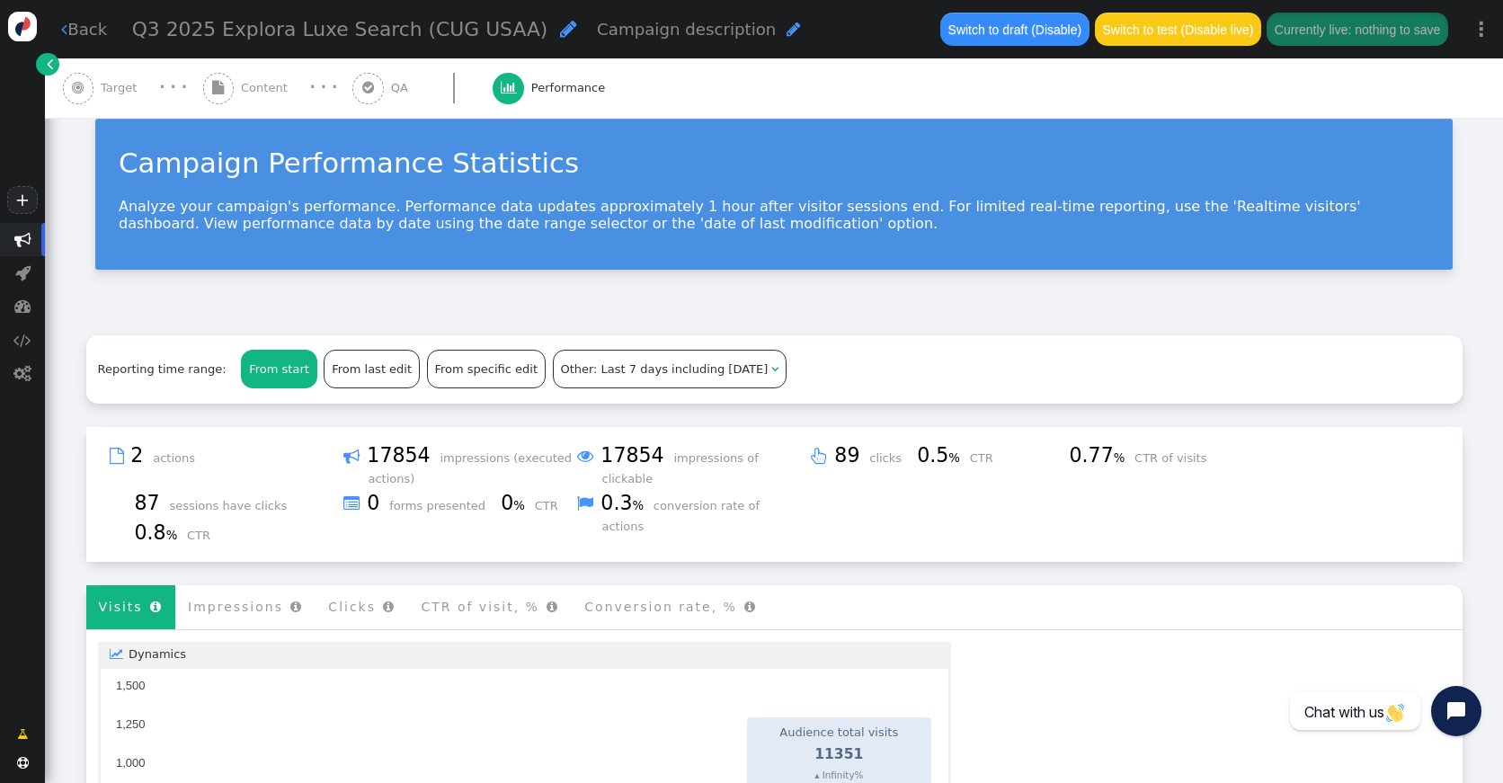
scroll to position [66, 0]
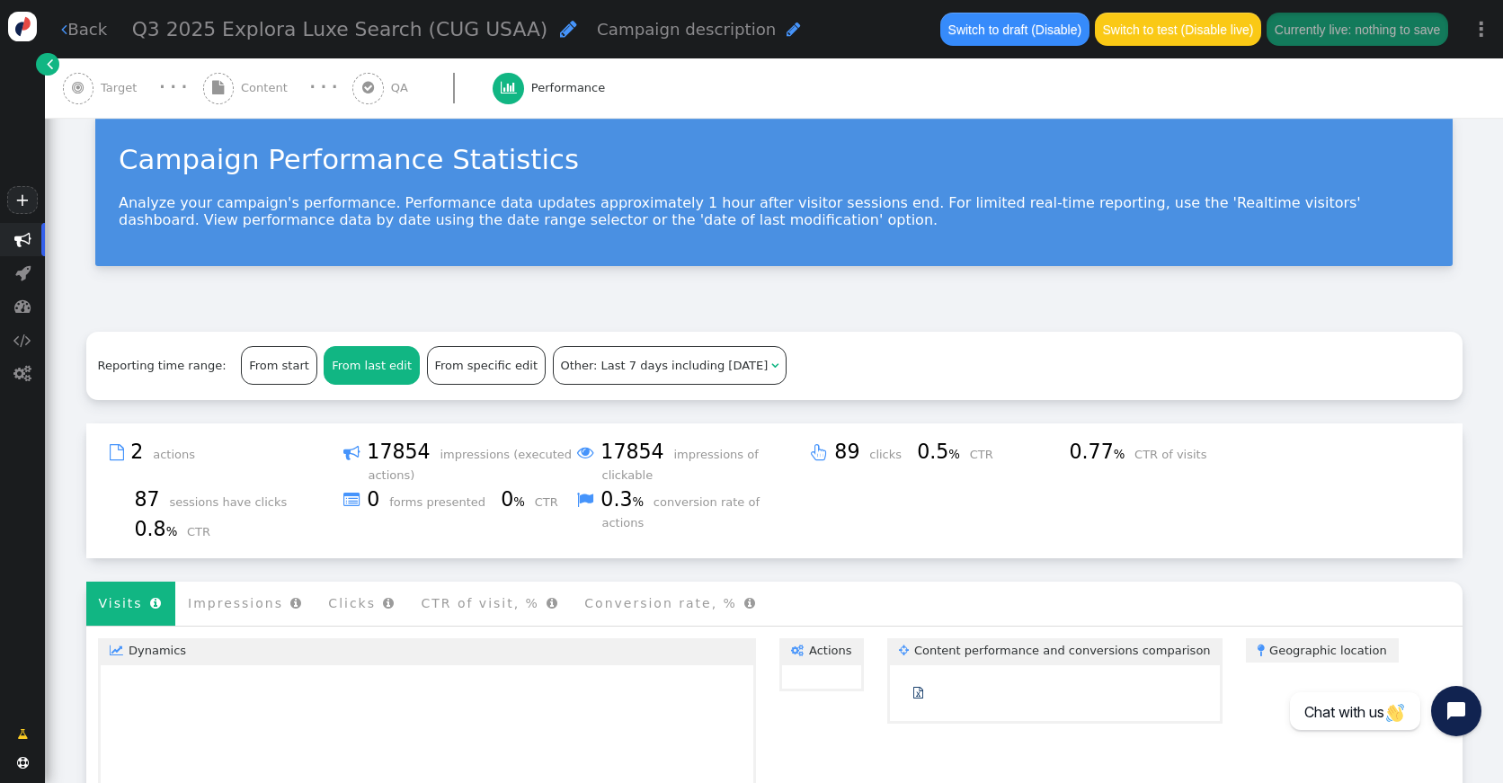
click at [341, 369] on div "From last edit" at bounding box center [372, 365] width 94 height 36
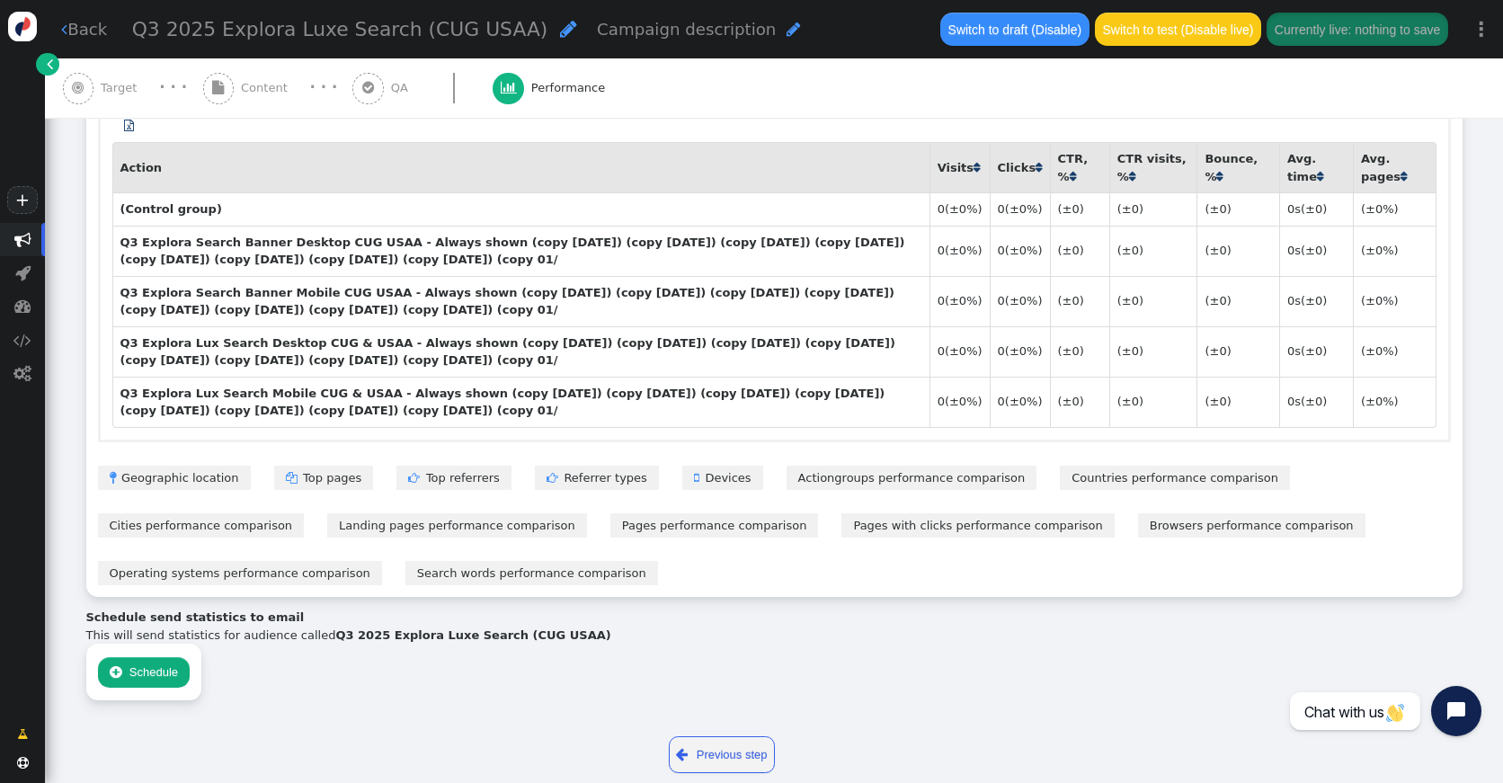
scroll to position [1390, 0]
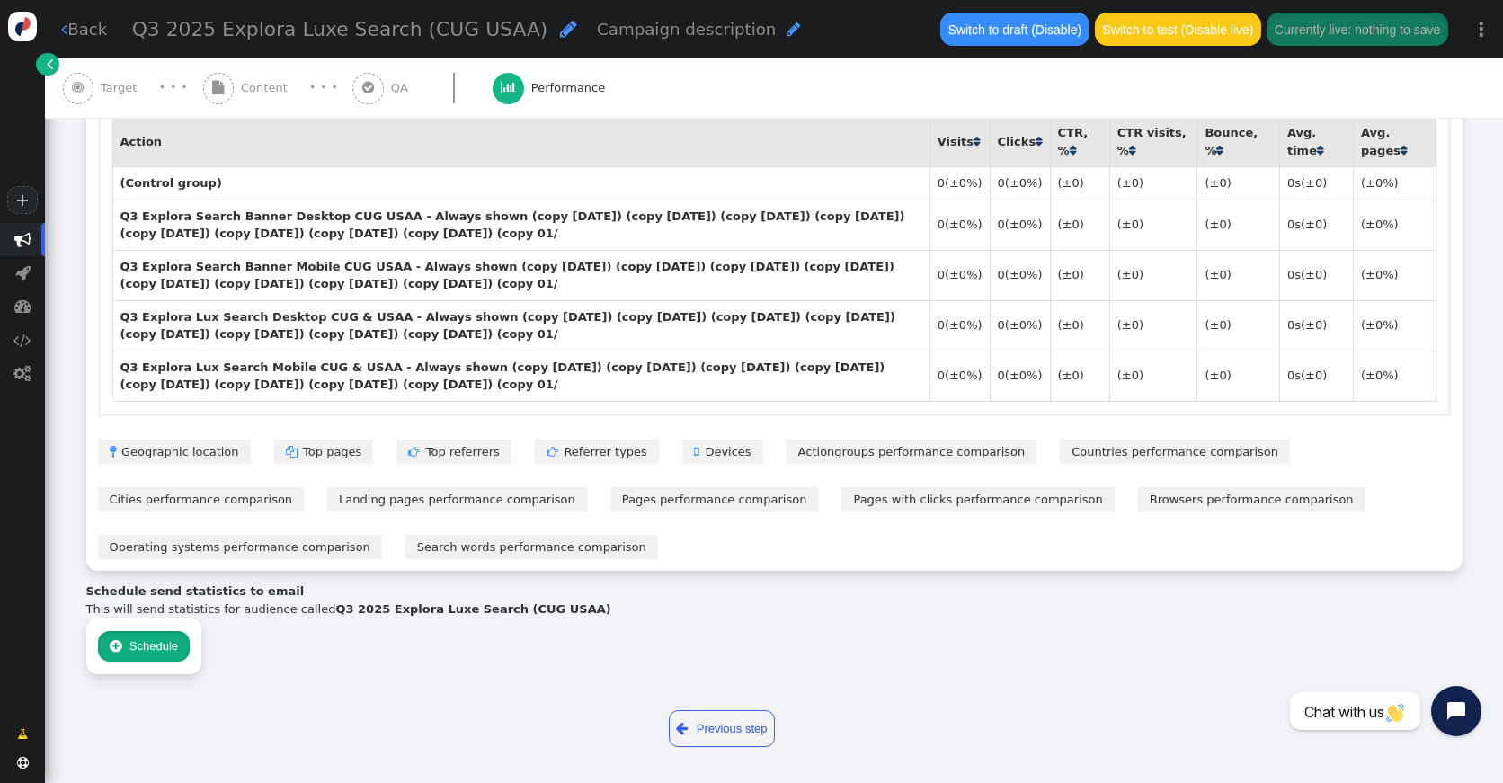
click at [162, 648] on button " Schedule" at bounding box center [144, 646] width 93 height 31
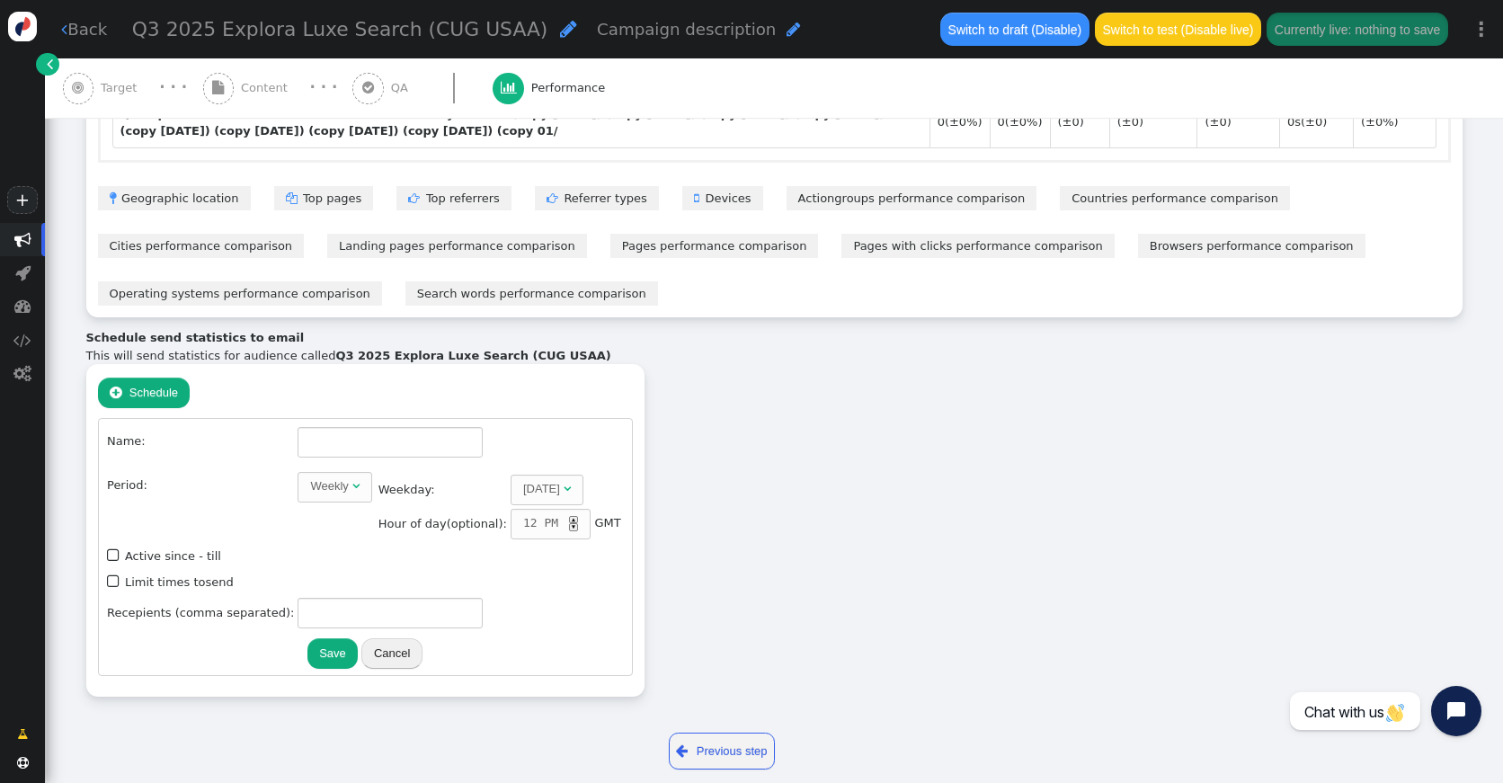
scroll to position [1645, 0]
click at [305, 442] on input "text" at bounding box center [390, 440] width 185 height 31
type input "Q3 2025 Explora Luxe Search (CUG & USAA)"
click at [112, 552] on span "" at bounding box center [114, 554] width 15 height 22
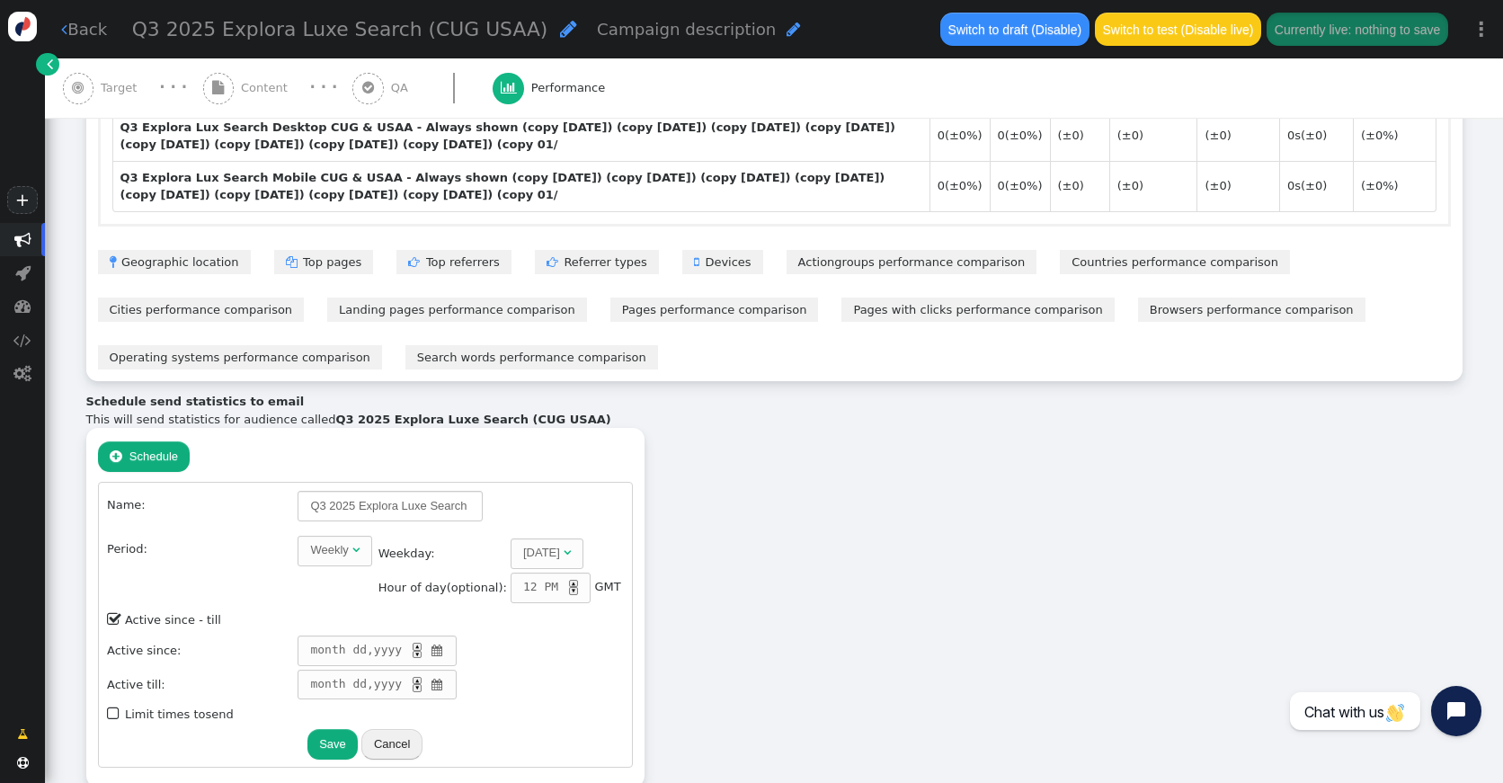
scroll to position [1694, 0]
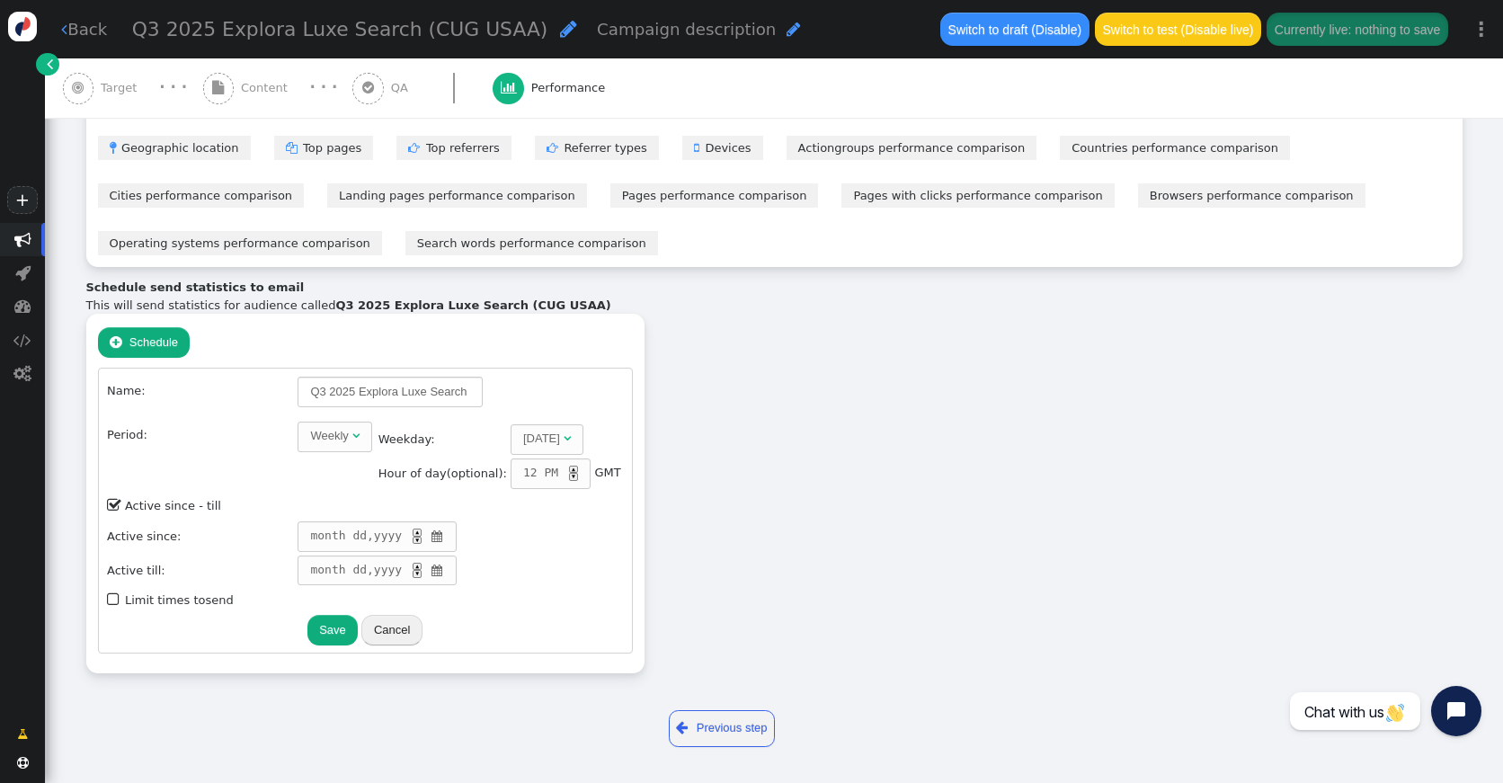
click at [431, 539] on span "" at bounding box center [436, 537] width 15 height 18
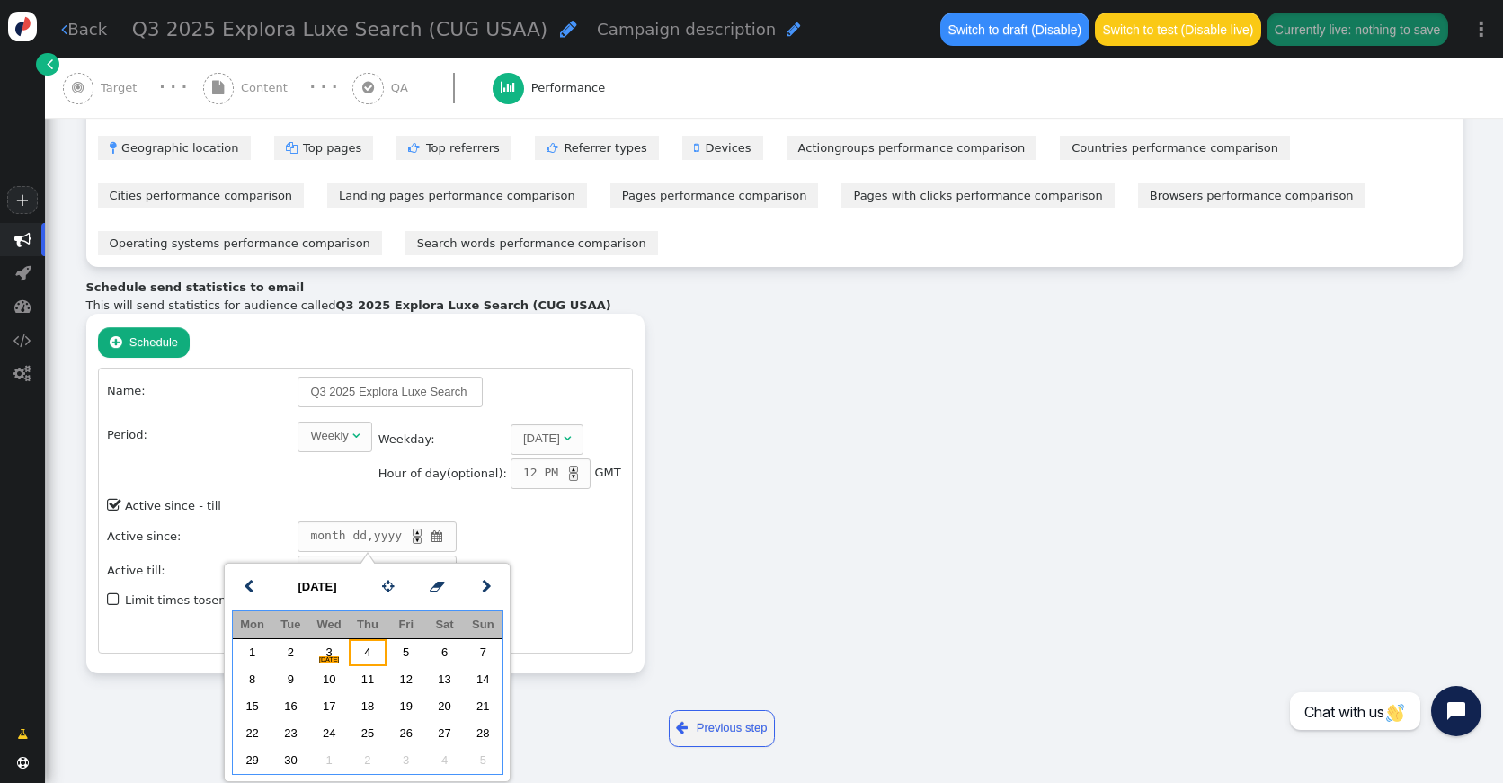
click at [365, 649] on td "4" at bounding box center [368, 652] width 39 height 27
click at [330, 701] on td "17" at bounding box center [329, 706] width 39 height 27
click at [372, 652] on td "4" at bounding box center [368, 652] width 39 height 27
click at [535, 537] on td "[DATE] ▲ ▼ " at bounding box center [460, 537] width 327 height 32
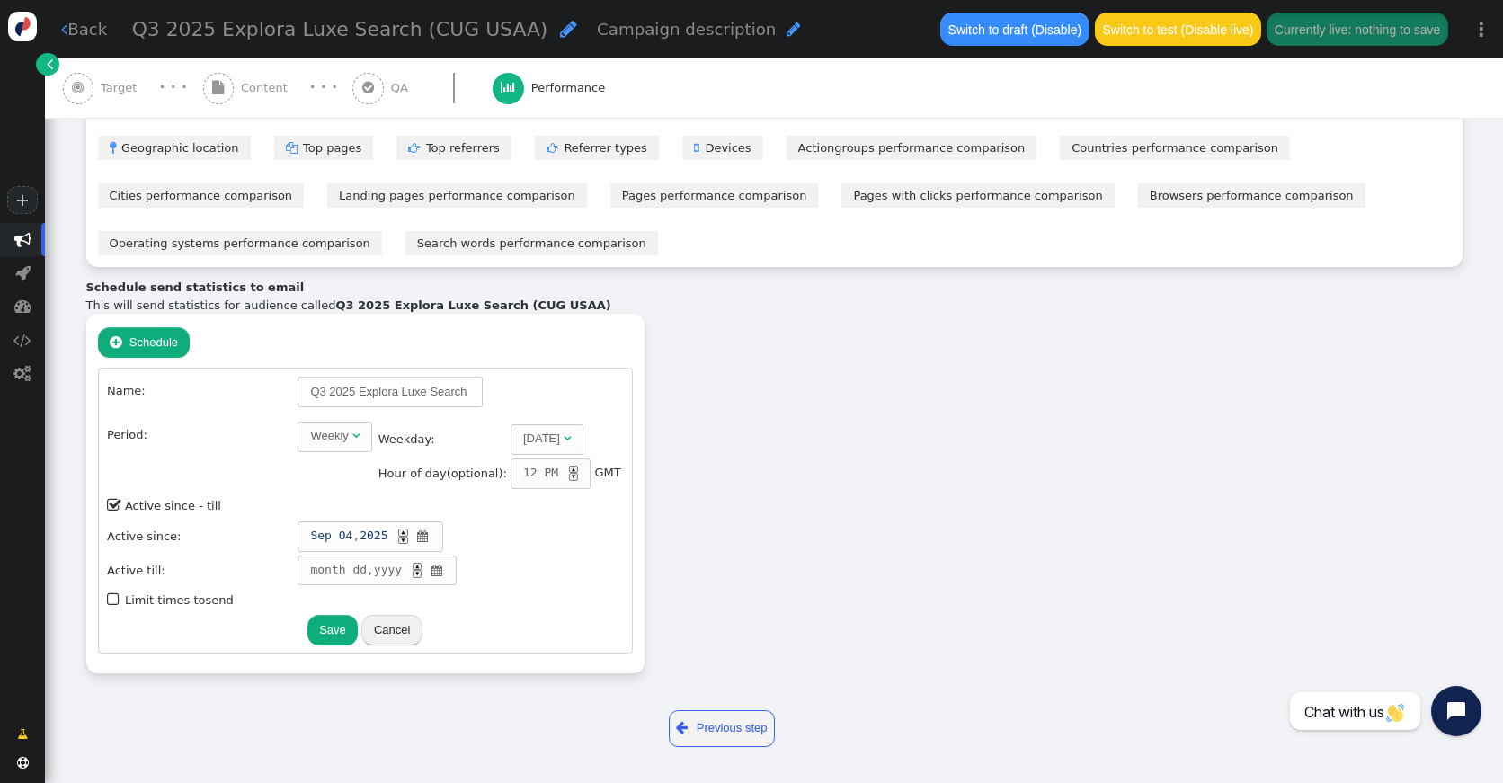
click at [429, 572] on span "" at bounding box center [436, 571] width 15 height 18
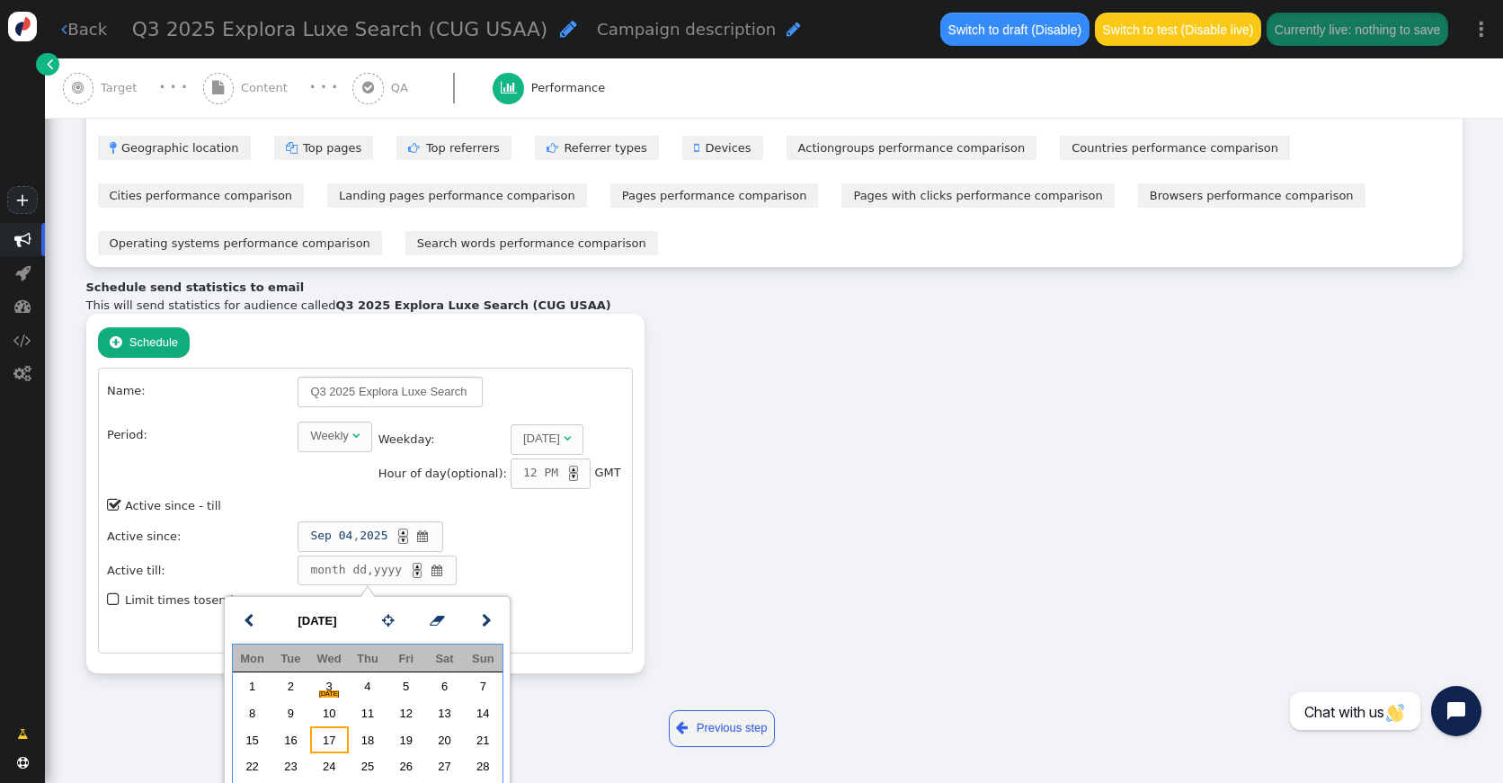
click at [332, 736] on td "17" at bounding box center [329, 740] width 39 height 27
click at [562, 550] on td "[DATE] ▲ ▼ " at bounding box center [460, 537] width 327 height 32
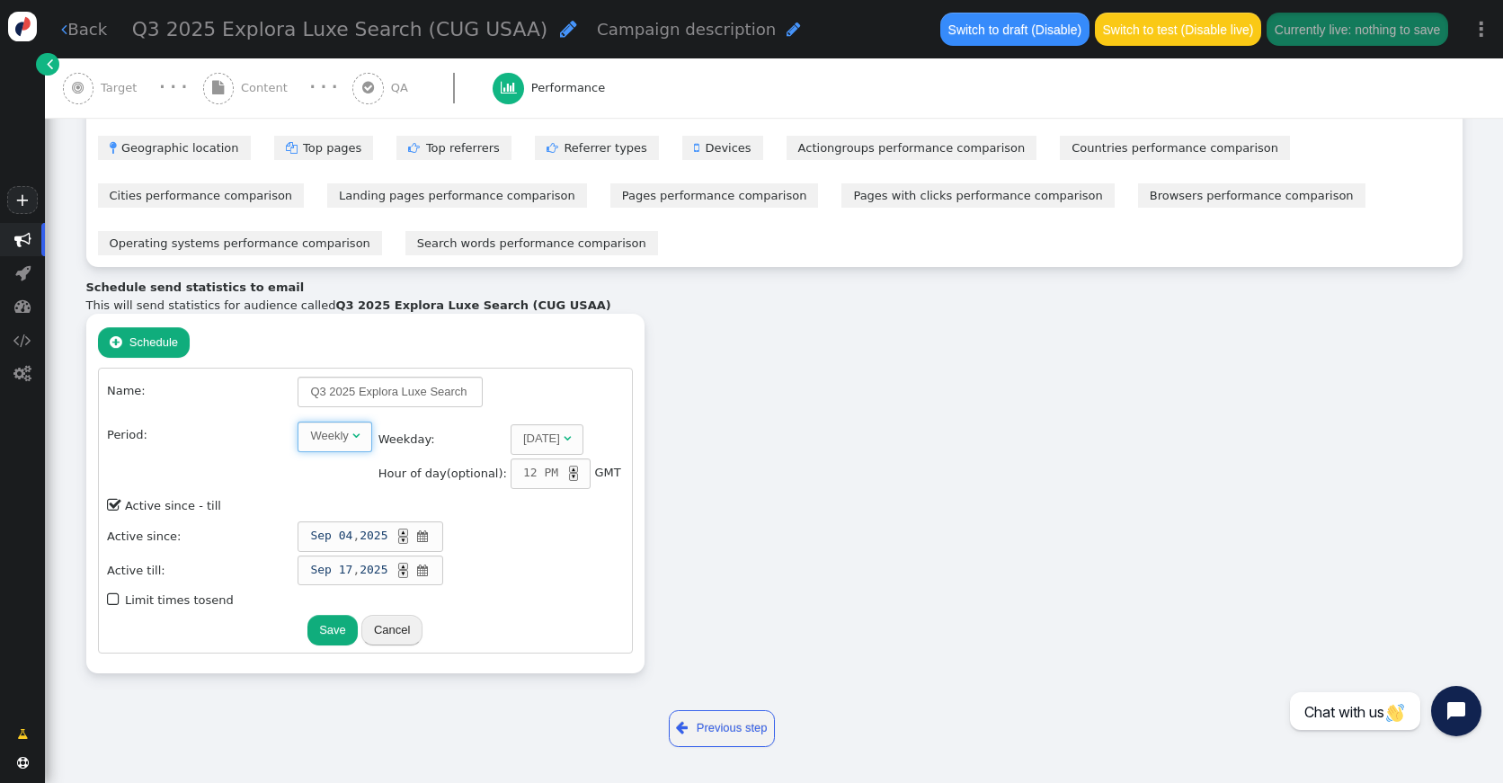
click at [352, 437] on span "" at bounding box center [355, 436] width 7 height 12
type input "7"
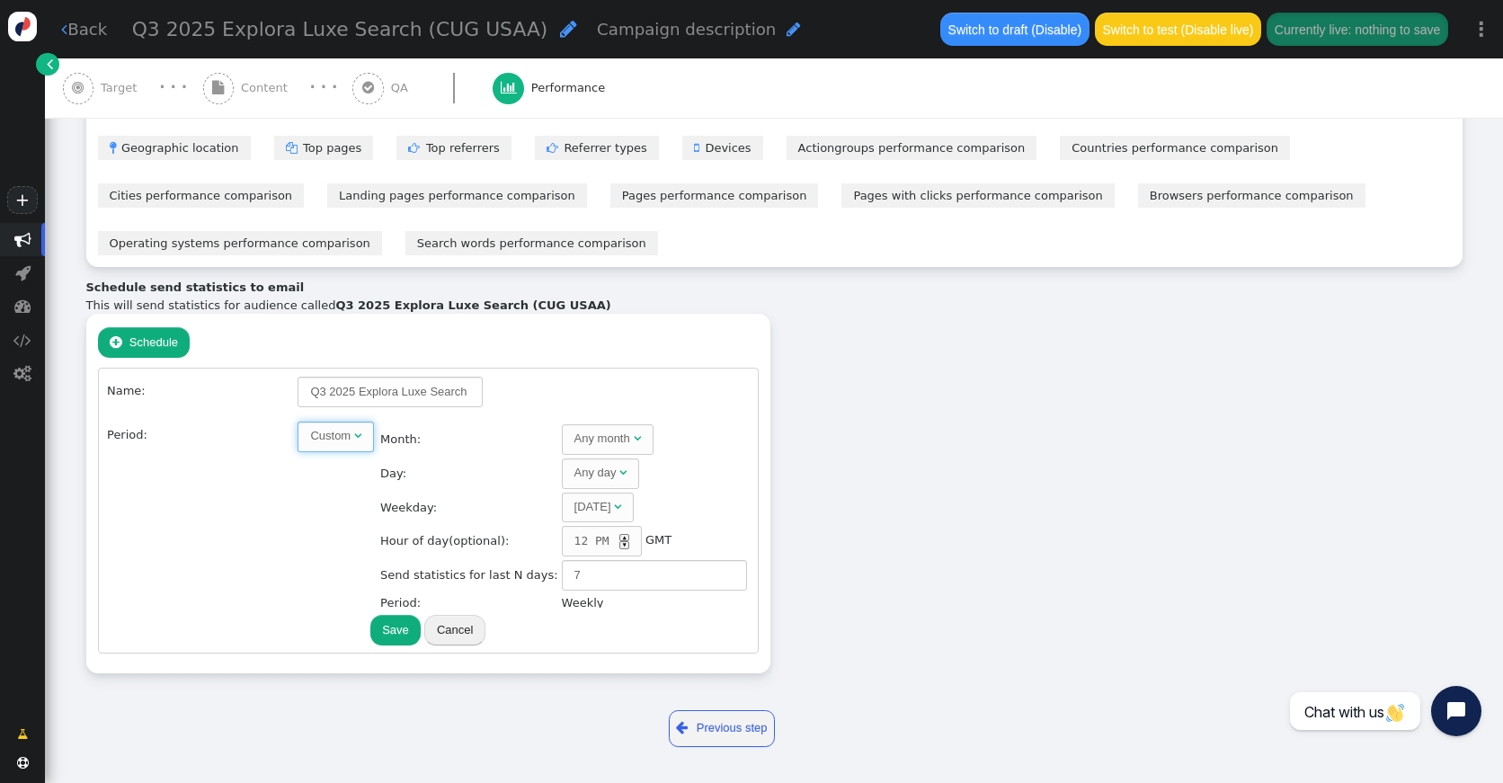
click at [593, 441] on div "Any month" at bounding box center [603, 439] width 56 height 18
click at [620, 477] on span "" at bounding box center [623, 473] width 7 height 12
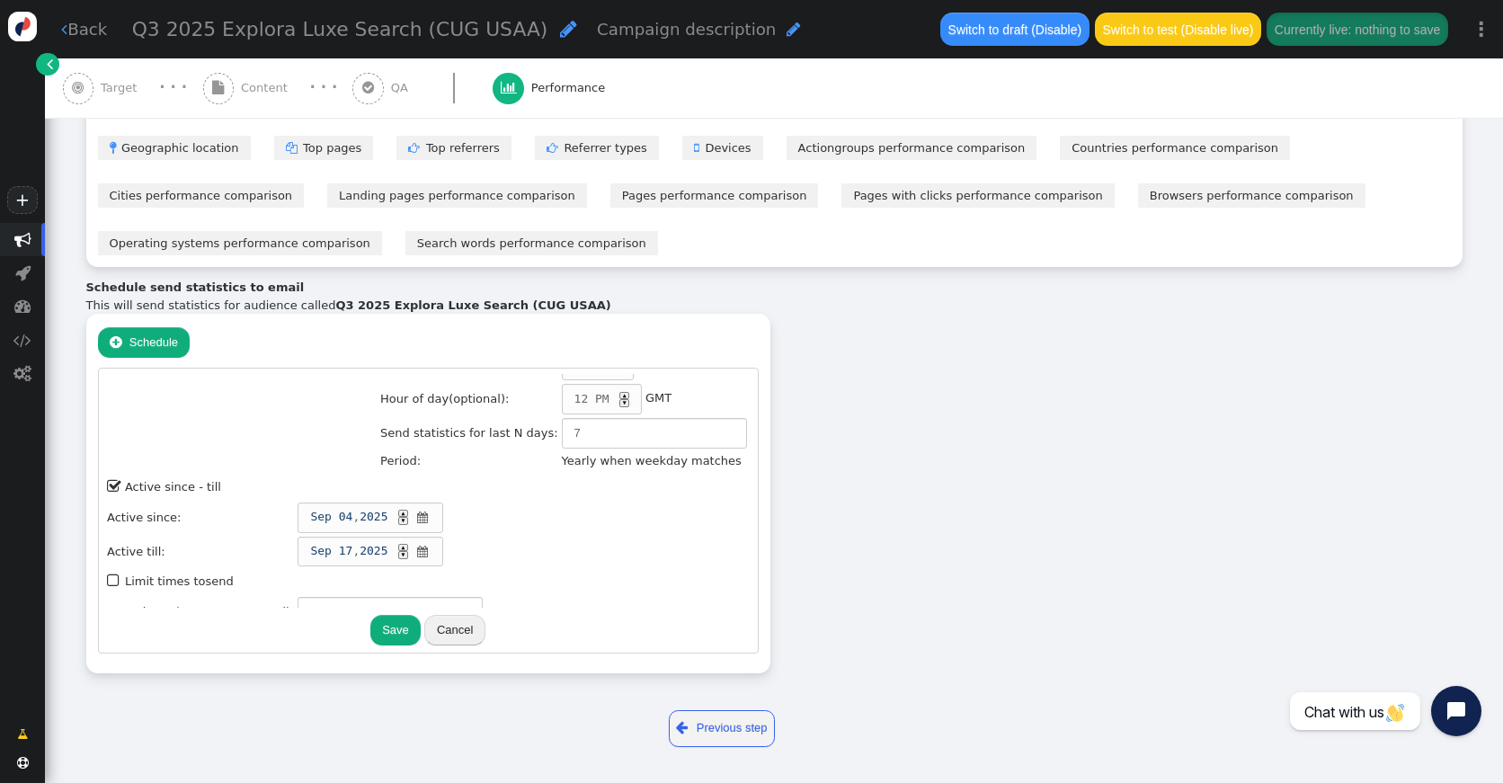
scroll to position [140, 0]
click at [590, 433] on input "7" at bounding box center [654, 435] width 185 height 31
type input "14"
click at [605, 539] on td "[DATE] ▲ ▼ " at bounding box center [523, 554] width 453 height 32
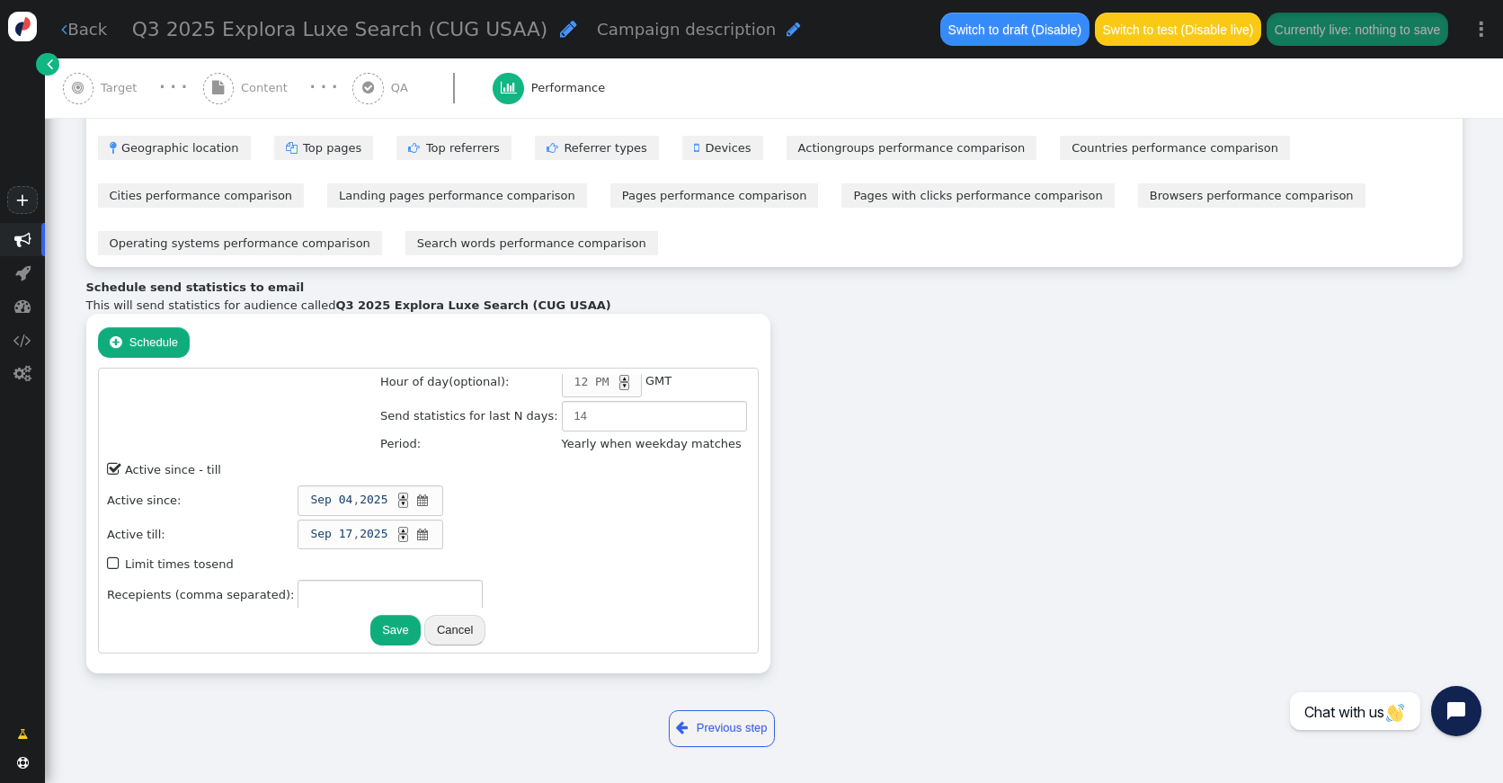
scroll to position [158, 0]
click at [315, 589] on input "text" at bounding box center [390, 596] width 185 height 31
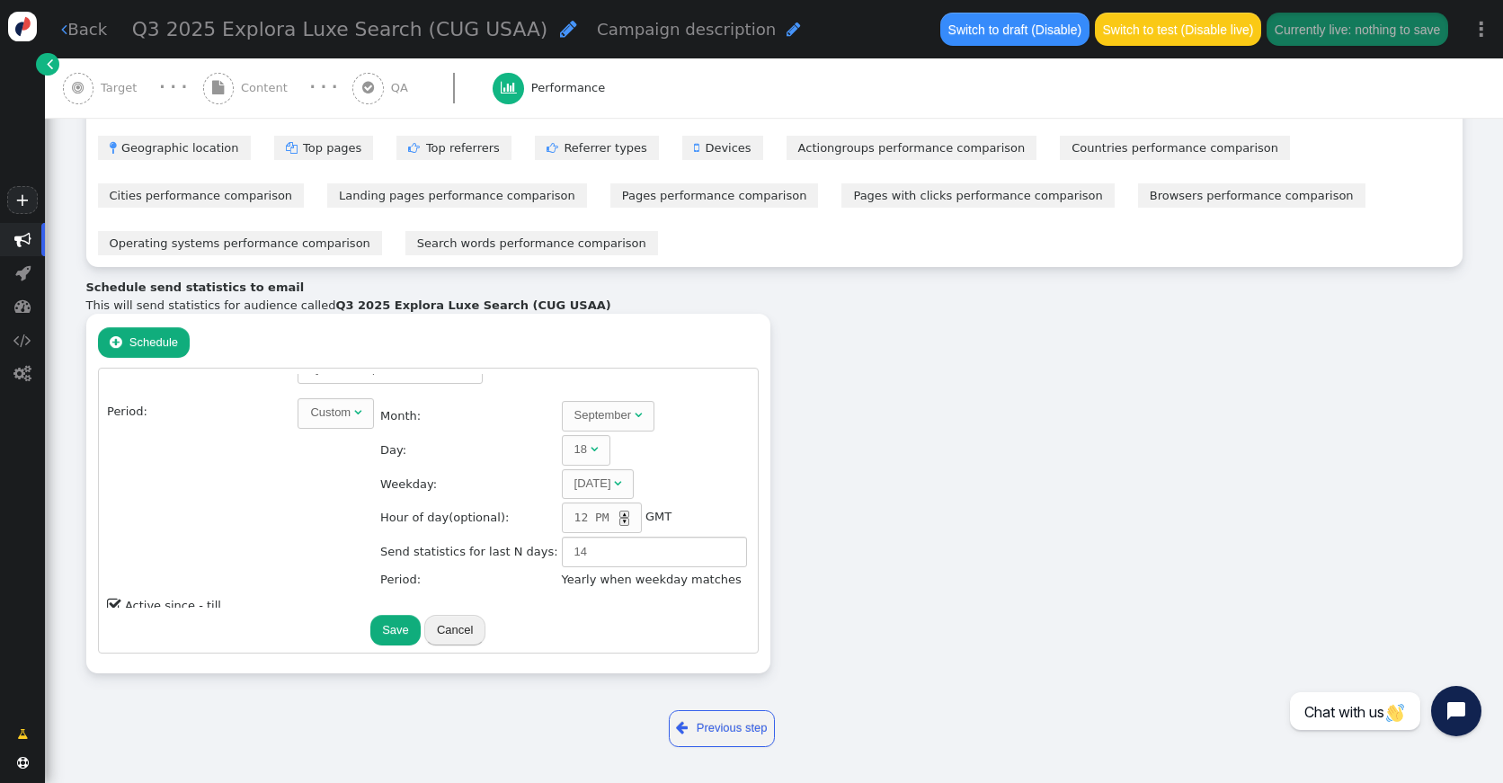
scroll to position [164, 0]
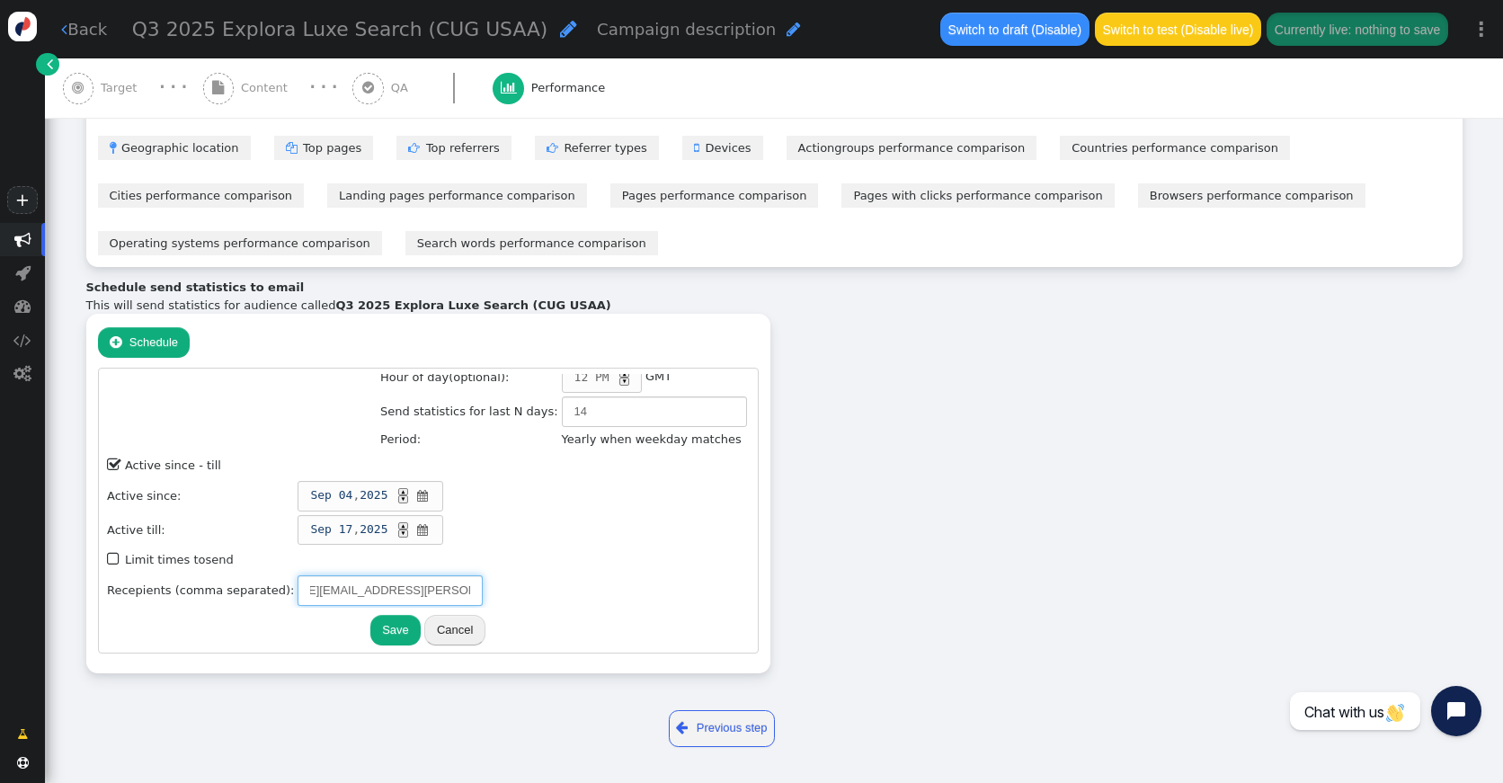
type input "[PERSON_NAME][EMAIL_ADDRESS][PERSON_NAME][DOMAIN_NAME], [PERSON_NAME][DOMAIN_NA…"
click at [385, 629] on button "Save" at bounding box center [395, 630] width 50 height 31
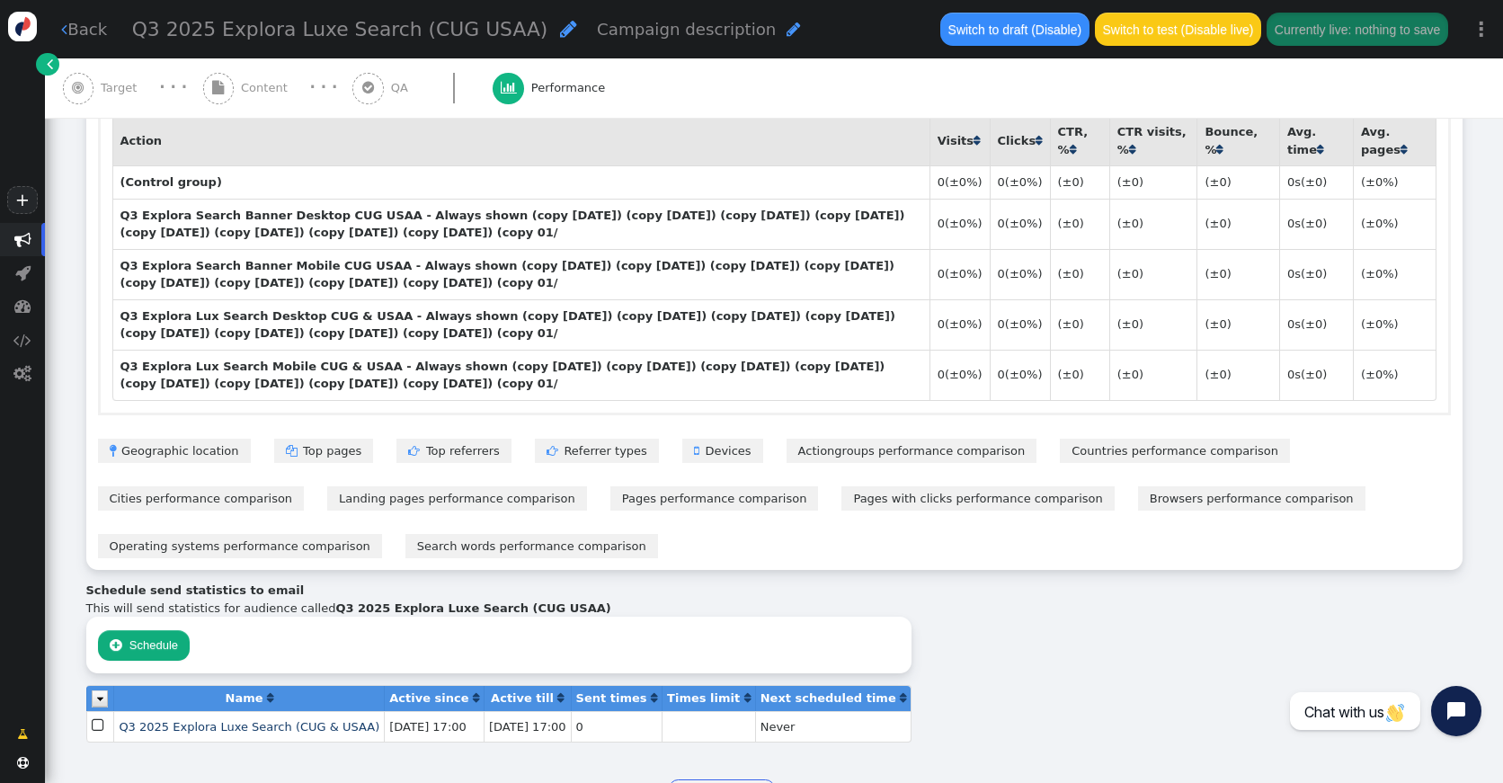
scroll to position [1460, 0]
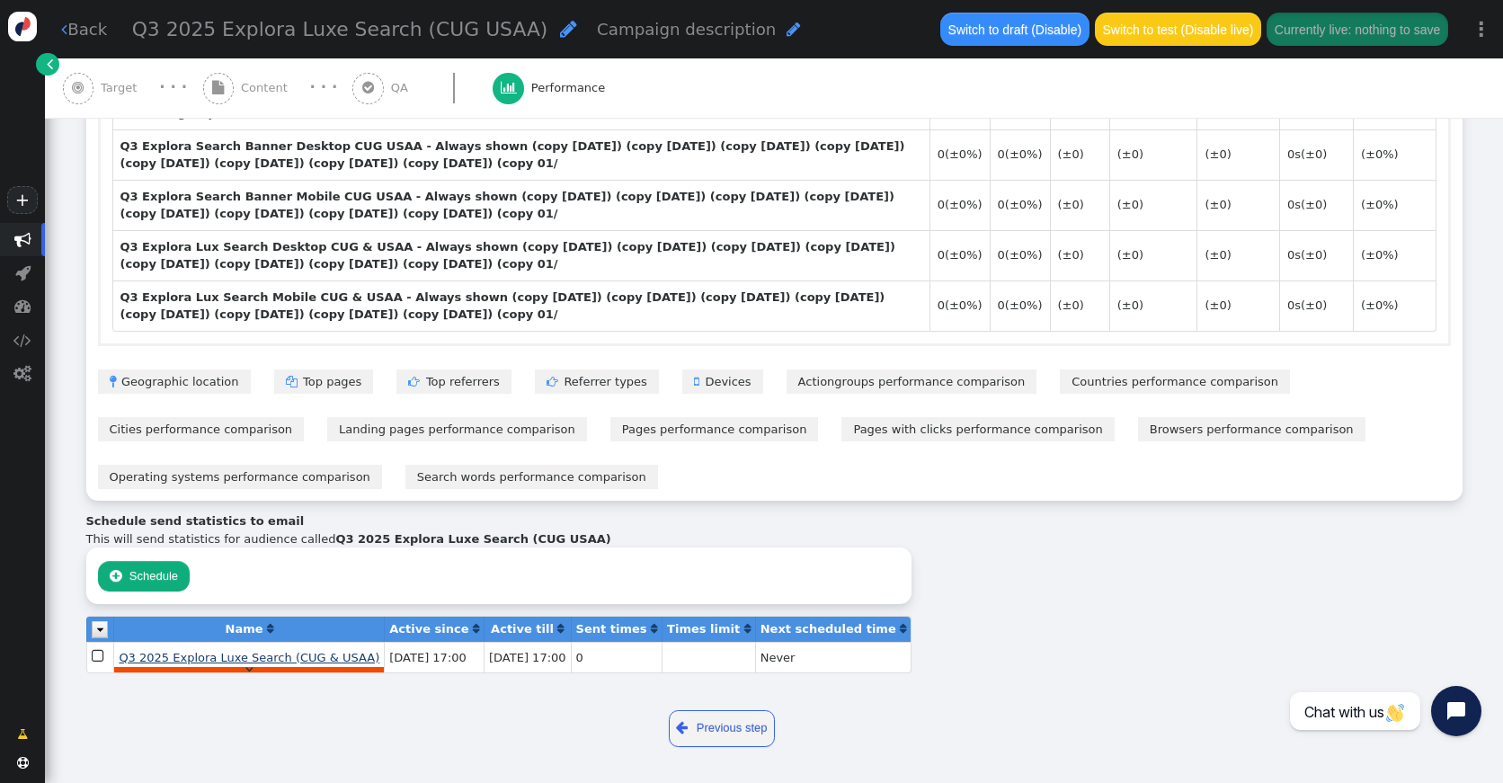
click at [178, 661] on span "Q3 2025 Explora Luxe Search (CUG & USAA)" at bounding box center [249, 657] width 261 height 13
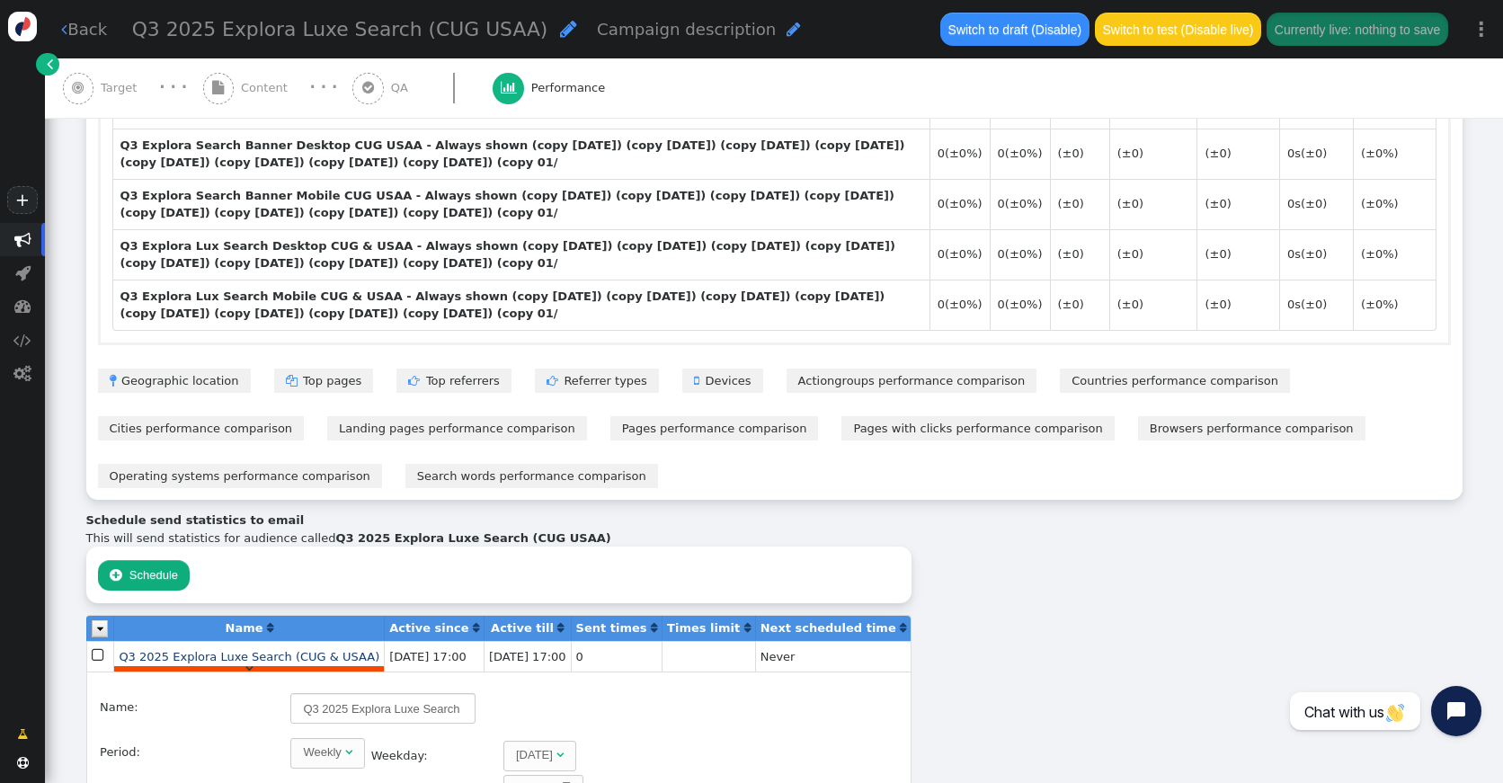
type input "14"
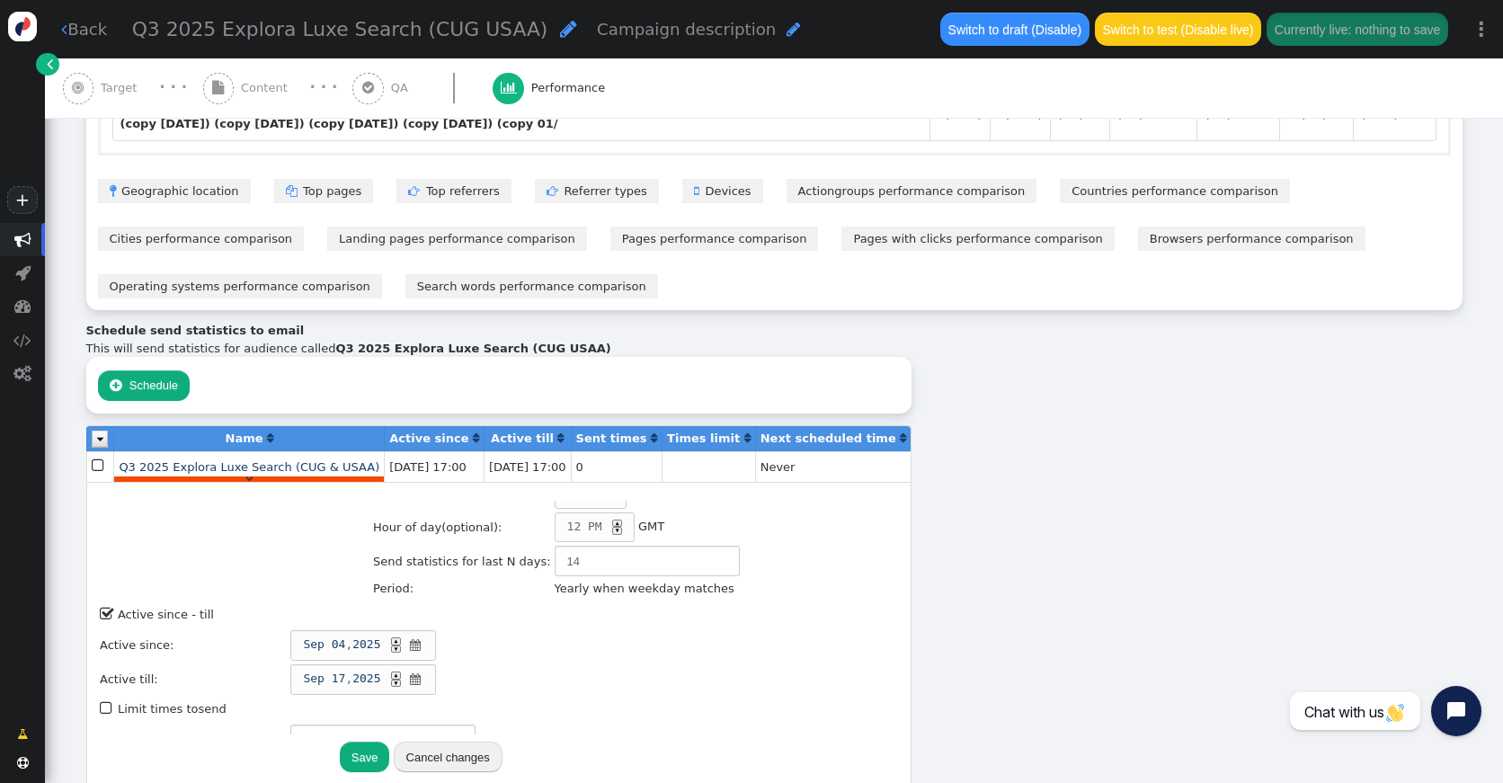
scroll to position [138, 0]
click at [410, 685] on span "" at bounding box center [415, 683] width 15 height 18
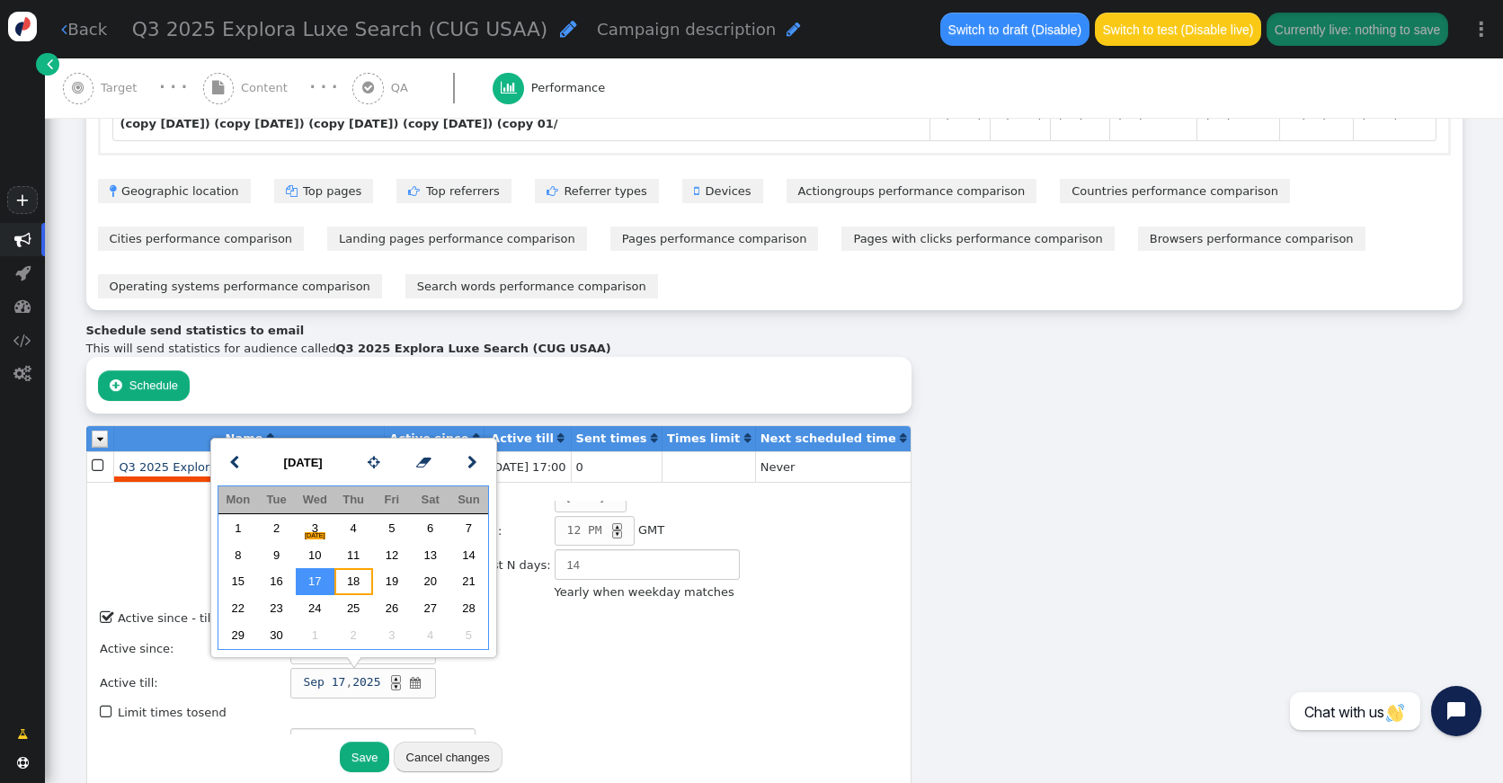
click at [347, 580] on td "18" at bounding box center [353, 581] width 39 height 27
click at [619, 707] on td " Limit times to send" at bounding box center [421, 713] width 645 height 24
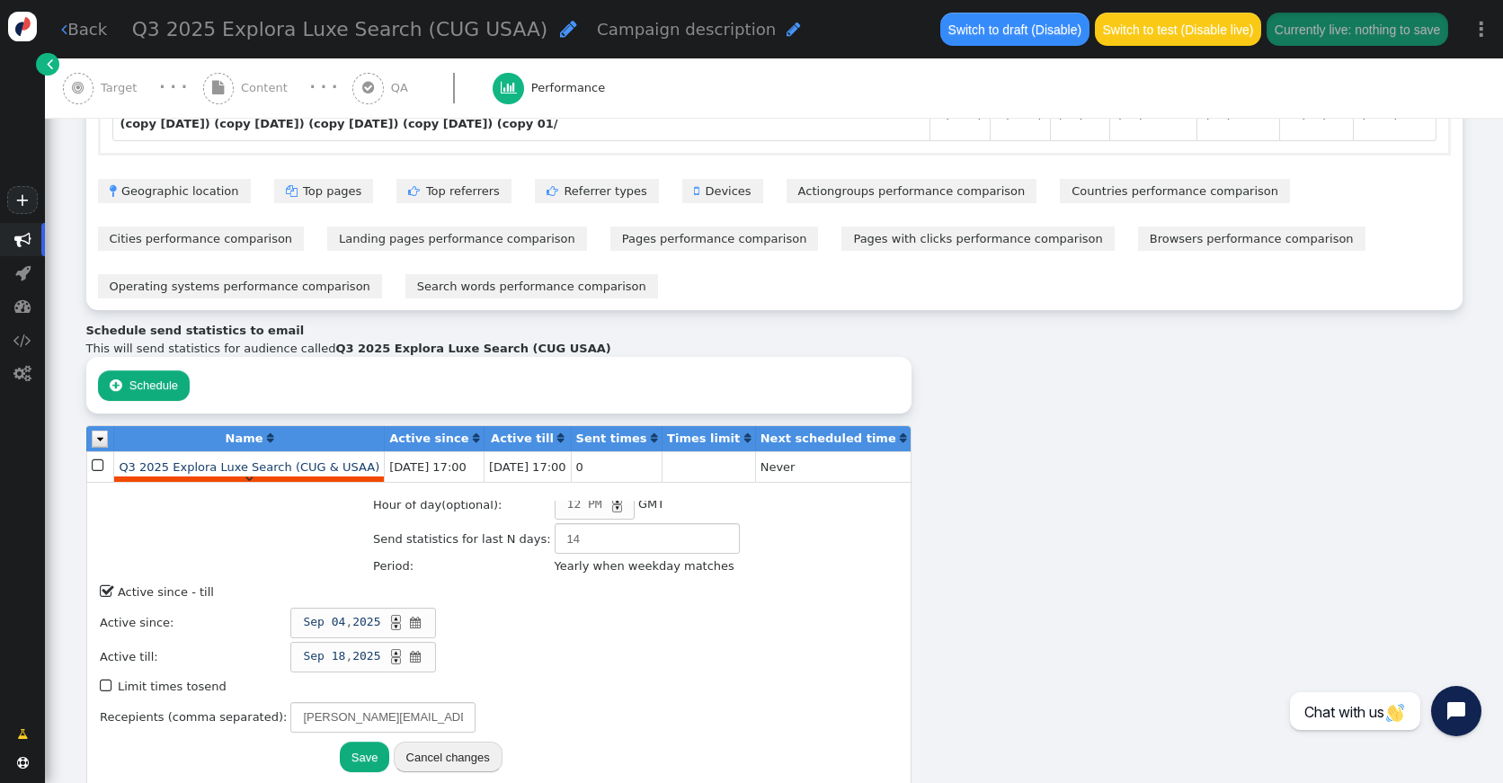
scroll to position [163, 0]
click at [345, 754] on button "Save" at bounding box center [365, 757] width 50 height 31
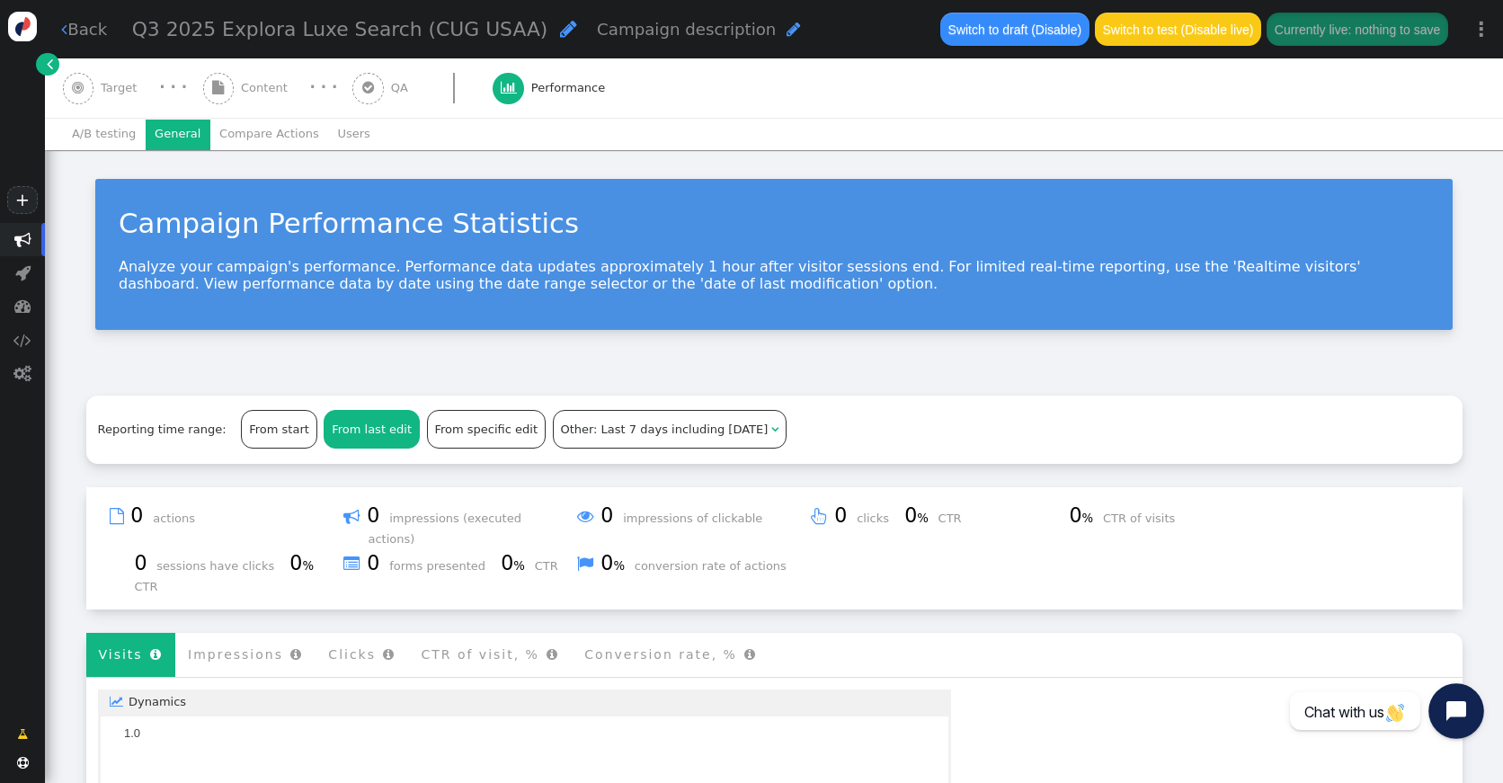
scroll to position [0, 0]
